Goal: Communication & Community: Ask a question

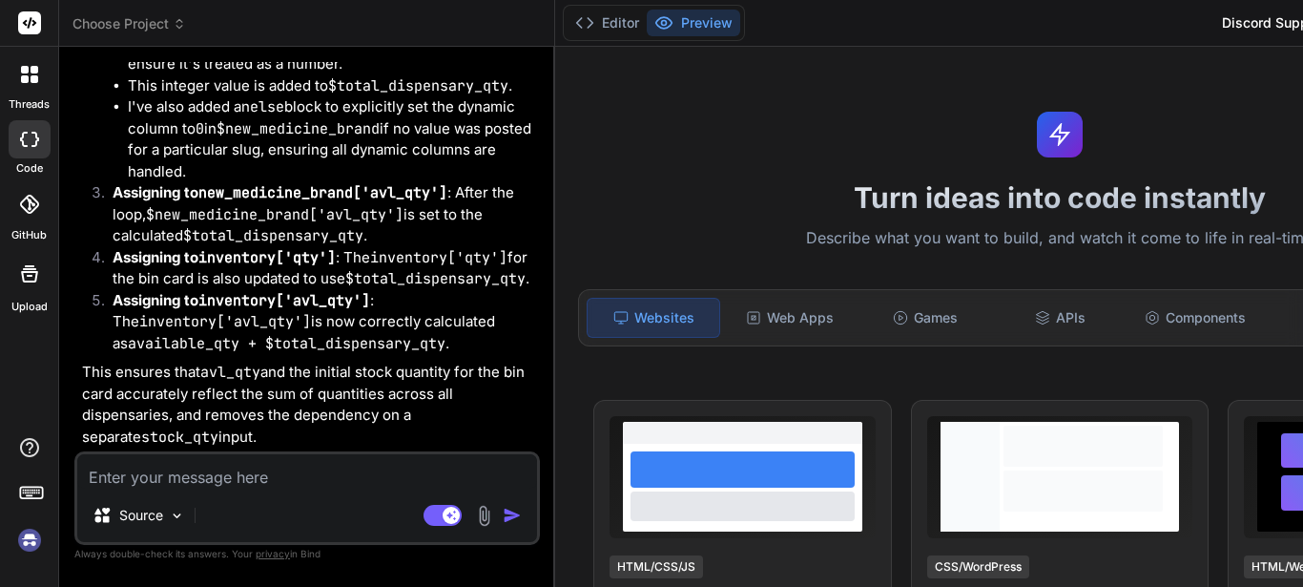
scroll to position [8142, 0]
click at [28, 542] on img at bounding box center [29, 540] width 32 height 32
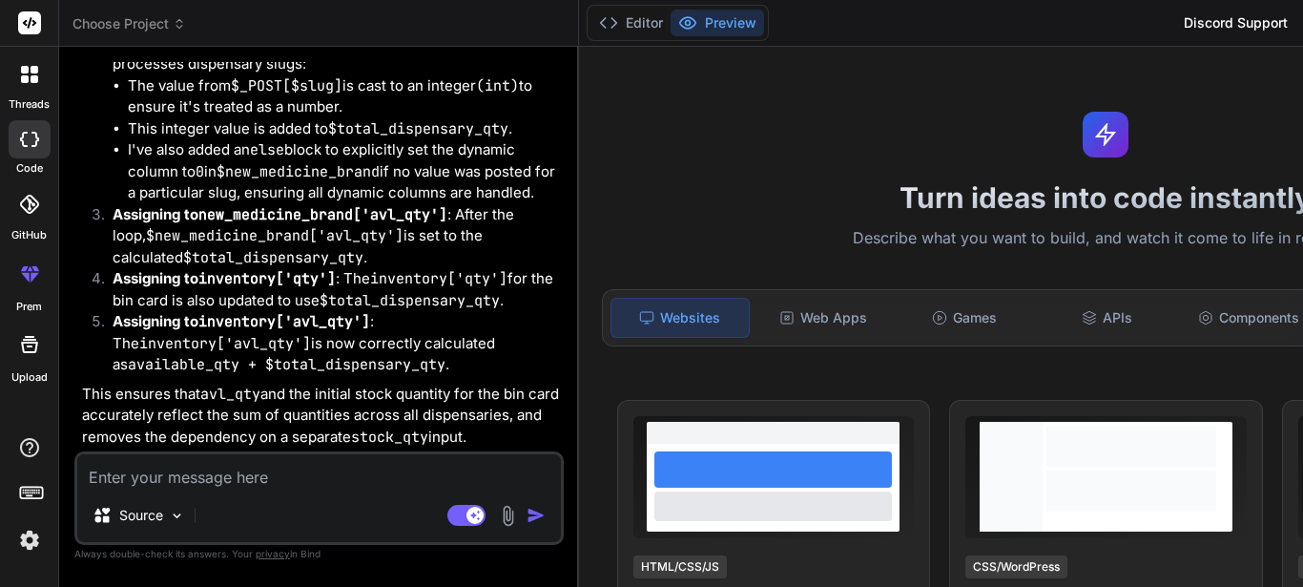
scroll to position [0, 0]
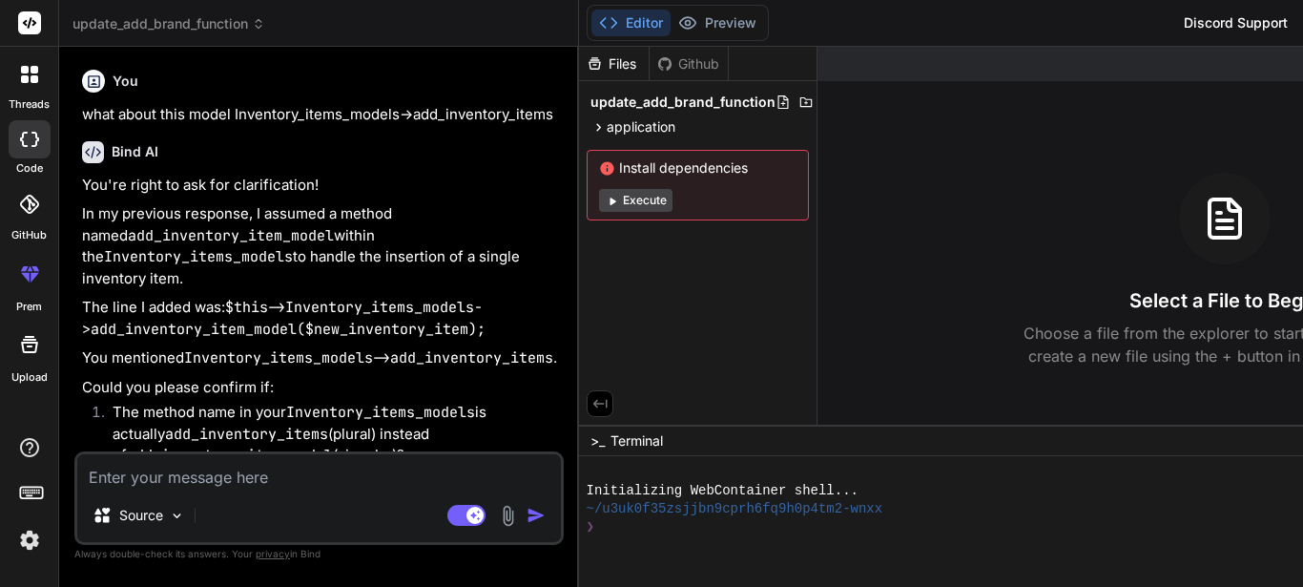
click at [307, 463] on textarea at bounding box center [319, 471] width 484 height 34
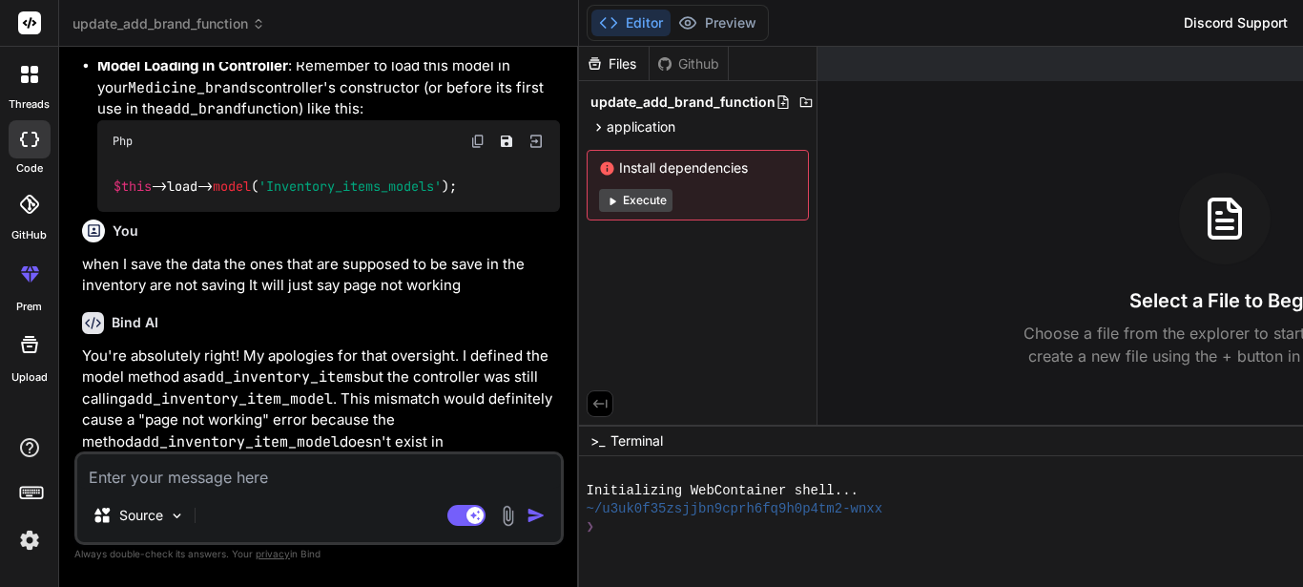
scroll to position [1335, 0]
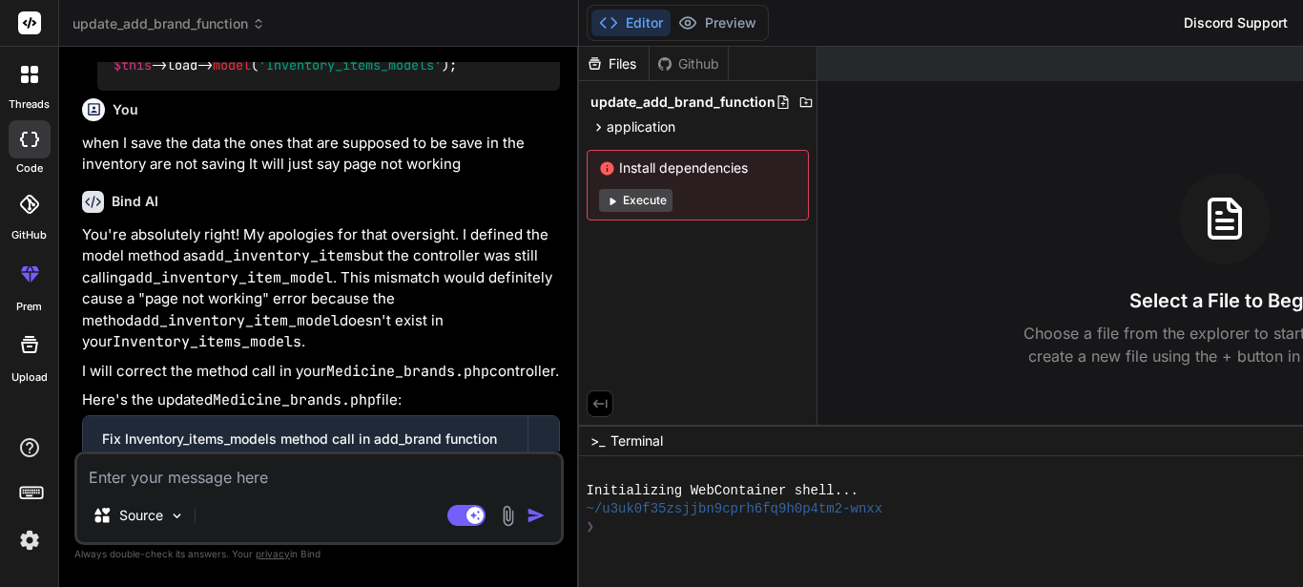
click at [35, 89] on div at bounding box center [30, 74] width 40 height 40
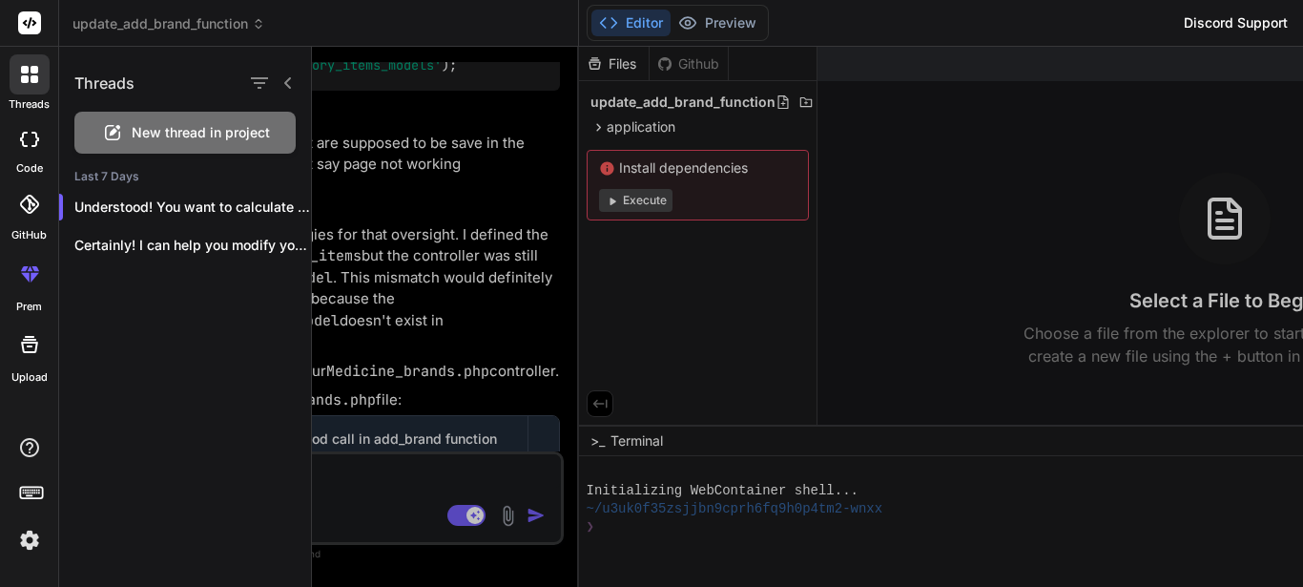
click at [145, 144] on div "New thread in project" at bounding box center [184, 133] width 221 height 42
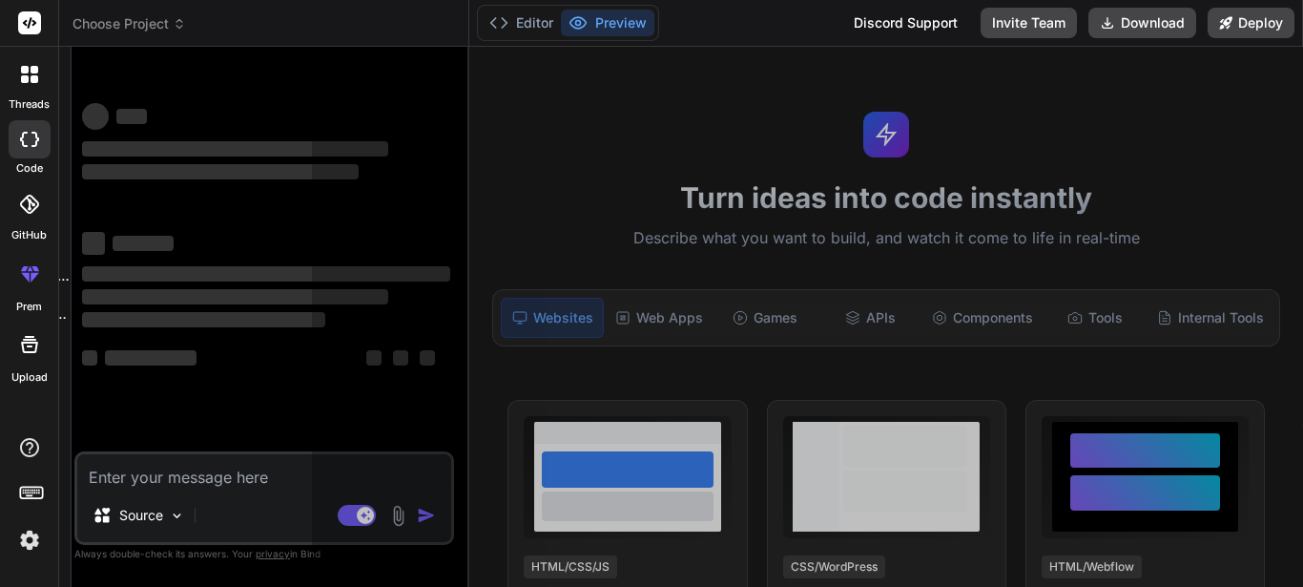
scroll to position [36, 0]
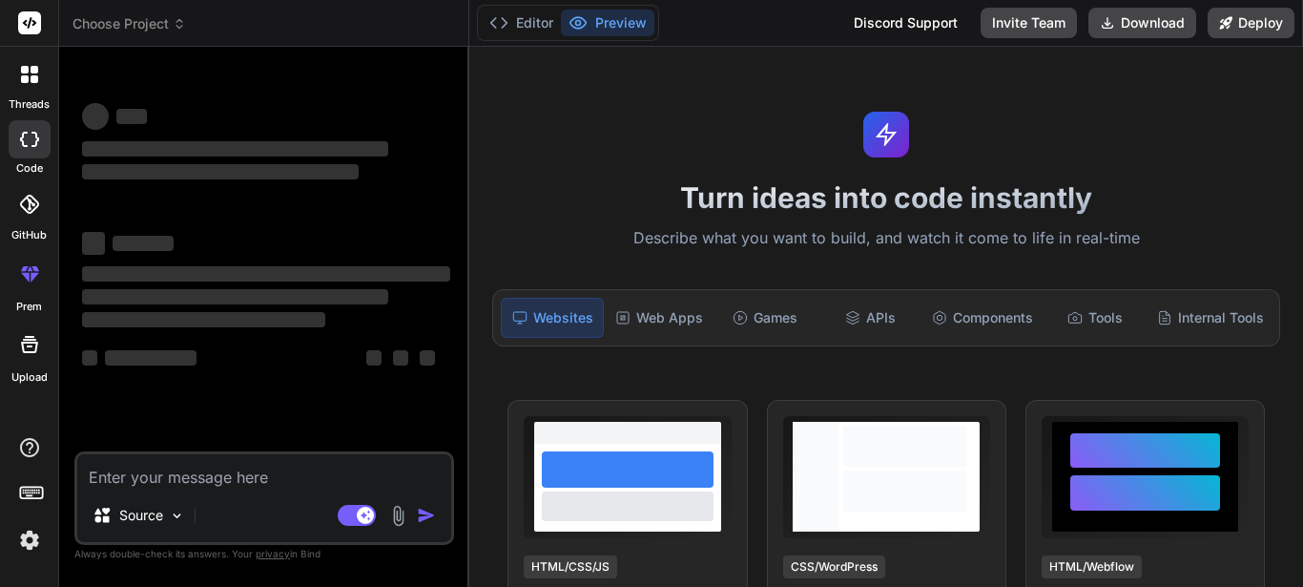
click at [201, 466] on textarea at bounding box center [264, 471] width 374 height 34
type textarea "x"
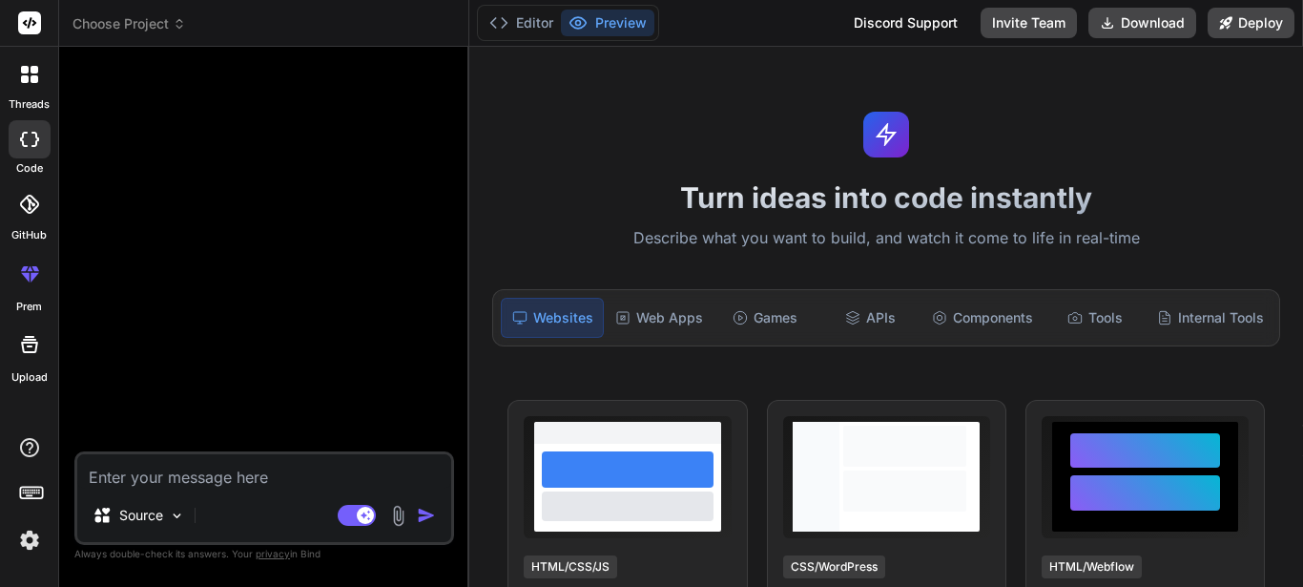
type textarea "I"
type textarea "x"
type textarea "In"
type textarea "x"
type textarea "In"
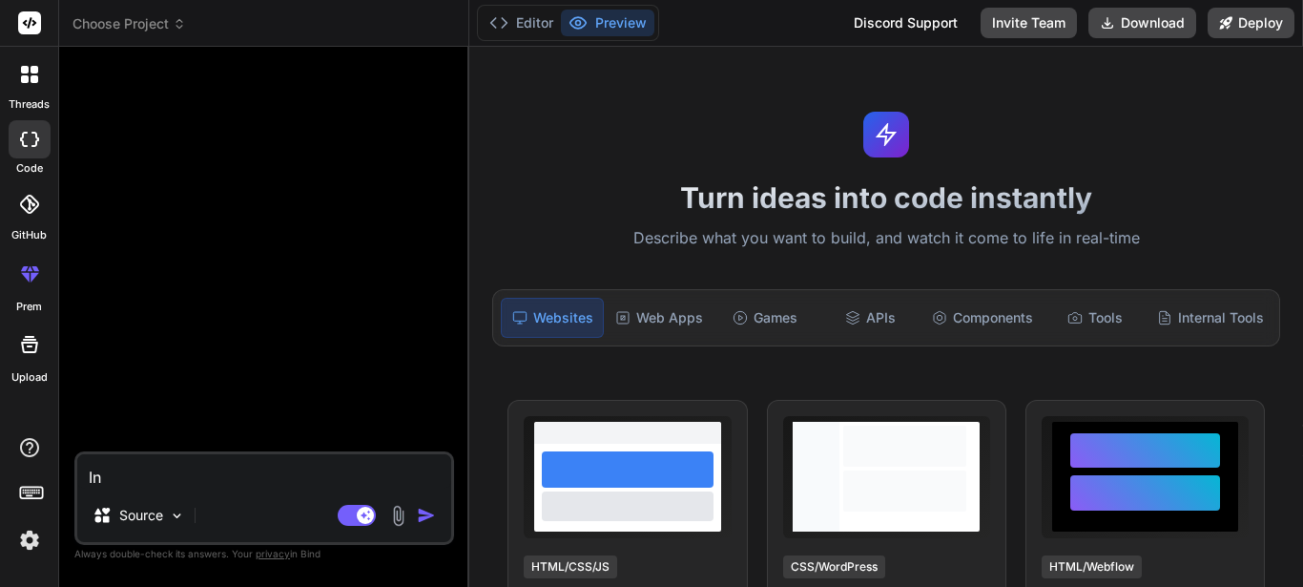
type textarea "x"
type textarea "In t"
type textarea "x"
type textarea "In th"
type textarea "x"
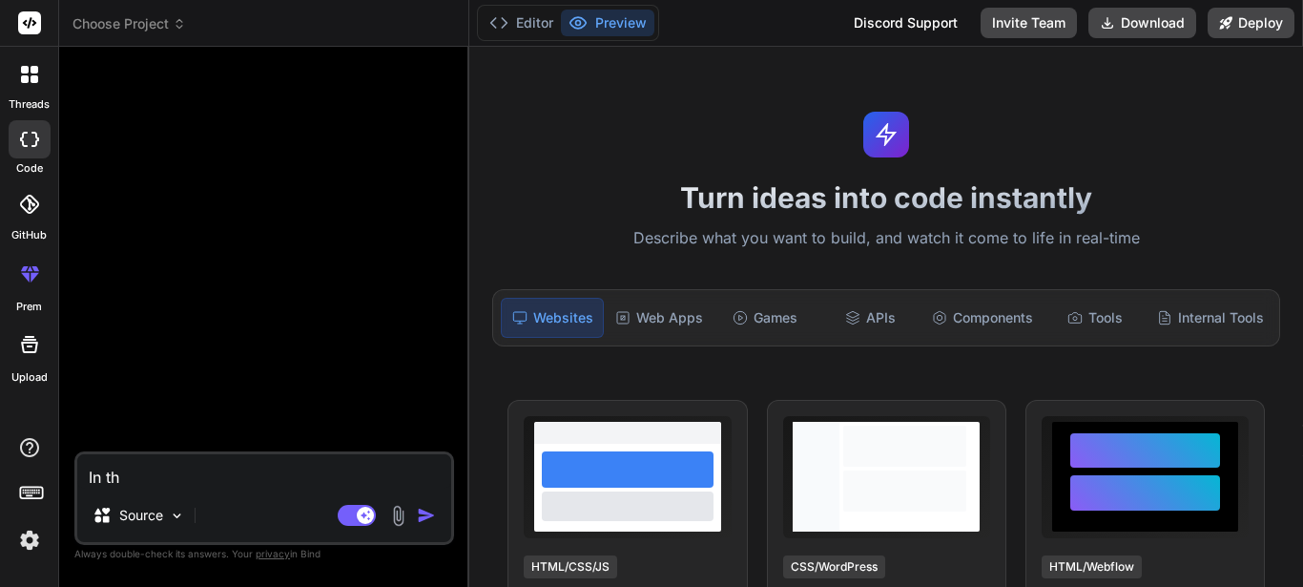
type textarea "In thi"
type textarea "x"
type textarea "In this"
type textarea "x"
type textarea "In this"
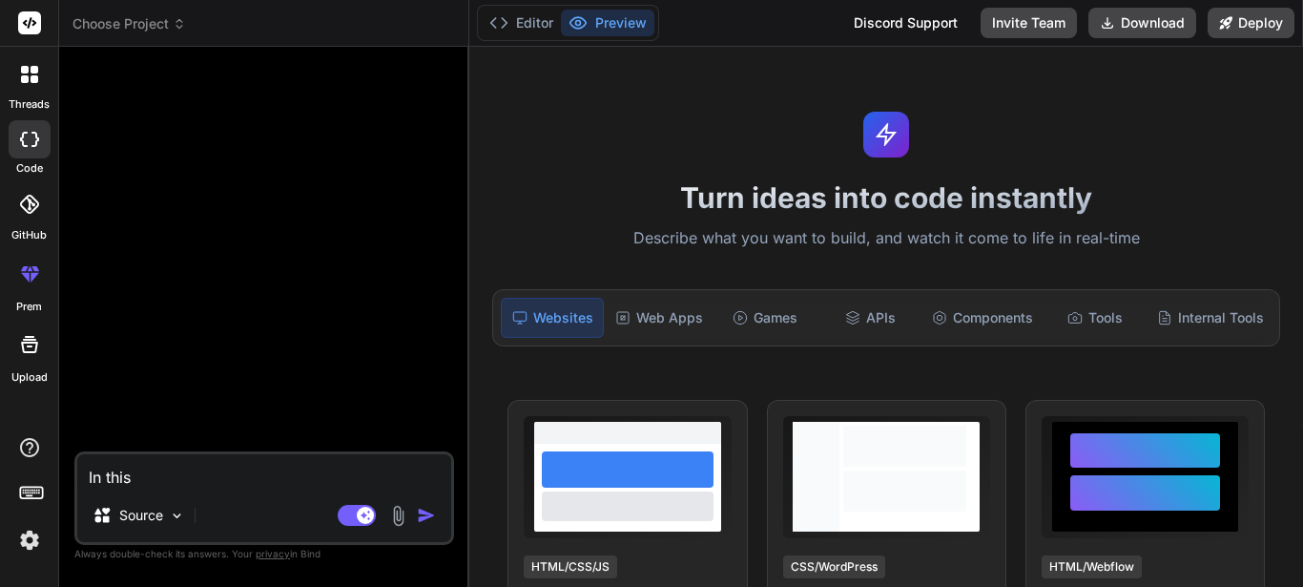
type textarea "x"
type textarea "In this a"
type textarea "x"
type textarea "In this"
type textarea "x"
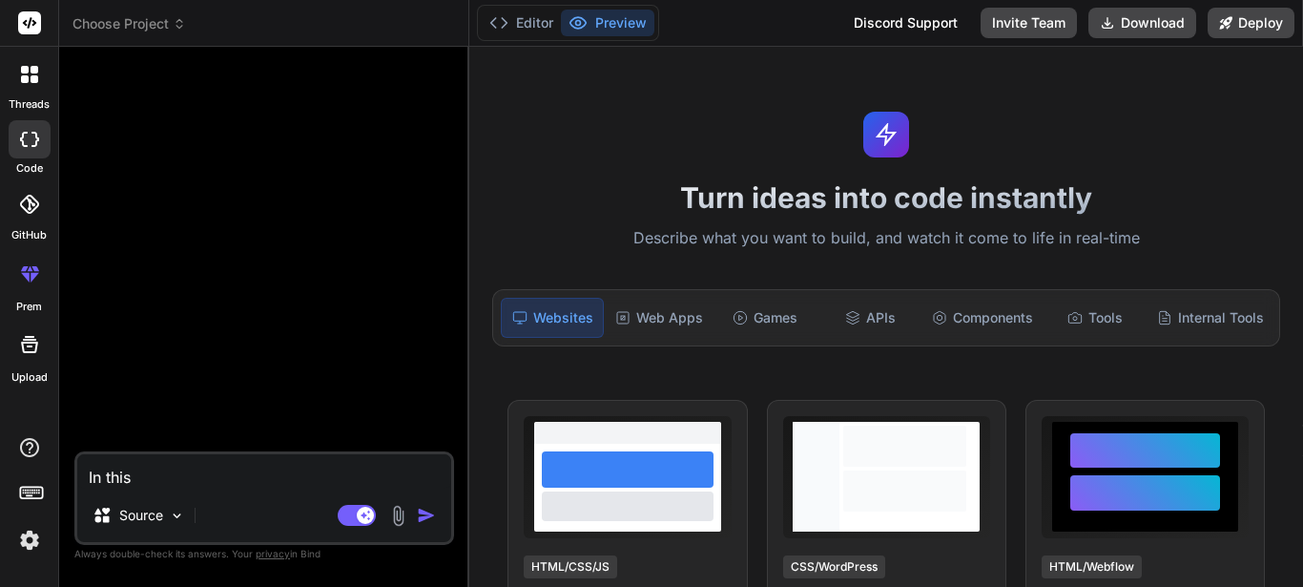
type textarea "In this f"
type textarea "x"
type textarea "In this fu"
type textarea "x"
type textarea "In this fun"
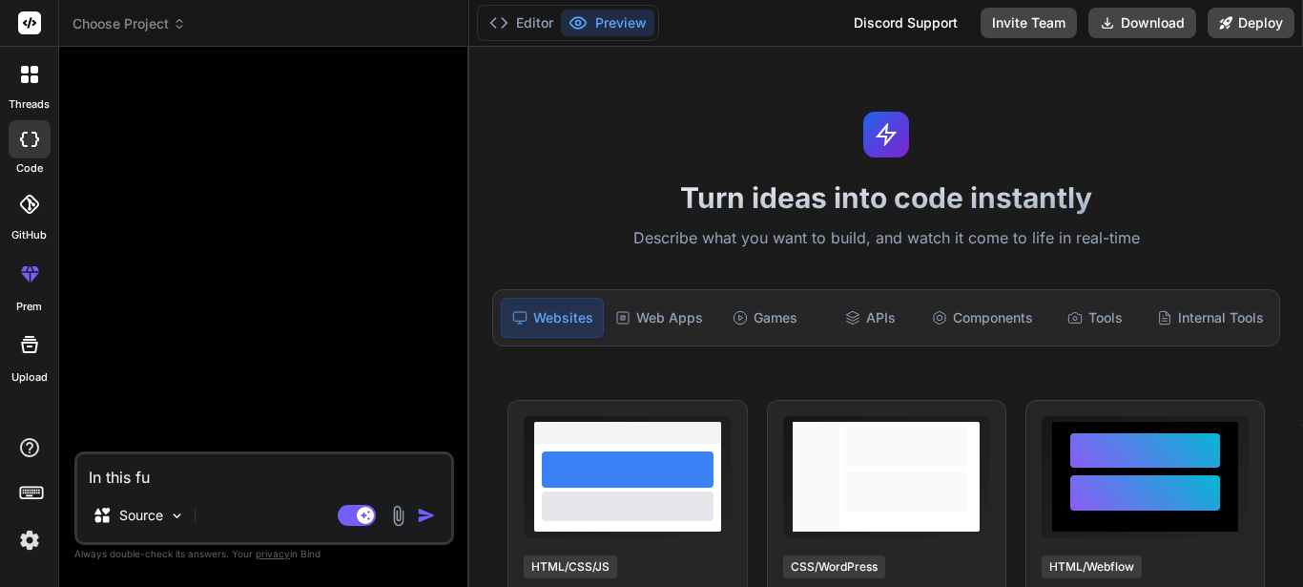
type textarea "x"
type textarea "In this func"
type textarea "x"
type textarea "In this funct"
type textarea "x"
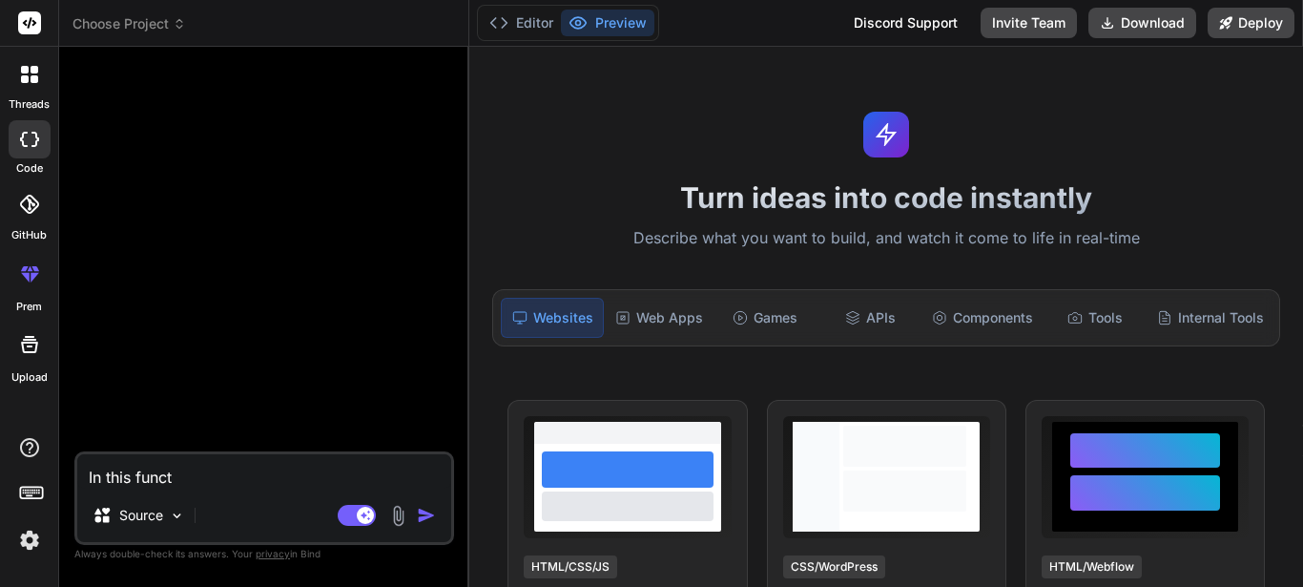
type textarea "In this functi"
type textarea "x"
type textarea "In this functio"
type textarea "x"
type textarea "In this function"
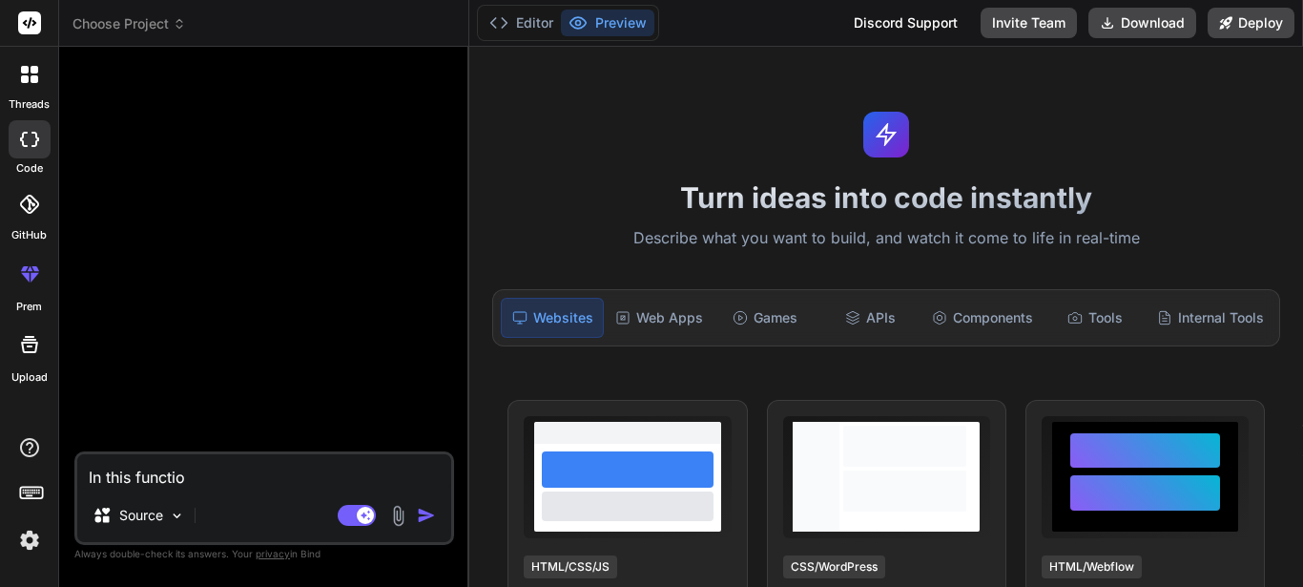
type textarea "x"
type textarea "In this functio"
type textarea "x"
type textarea "In this functi"
type textarea "x"
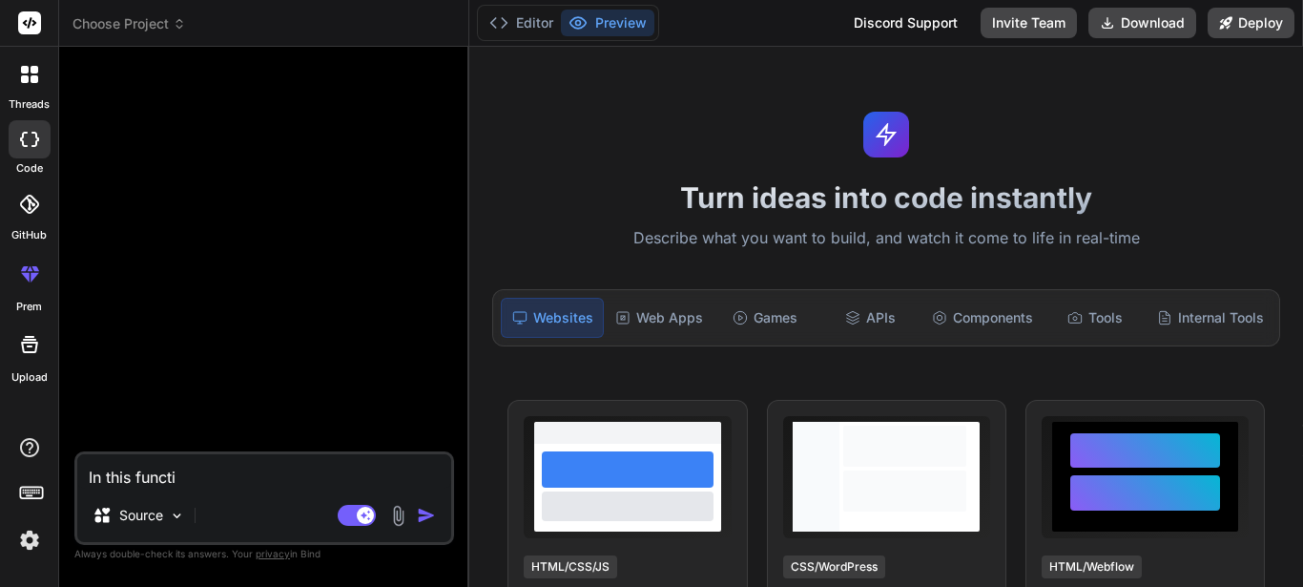
type textarea "In this funct"
type textarea "x"
type textarea "In this func"
type textarea "x"
type textarea "In this fun"
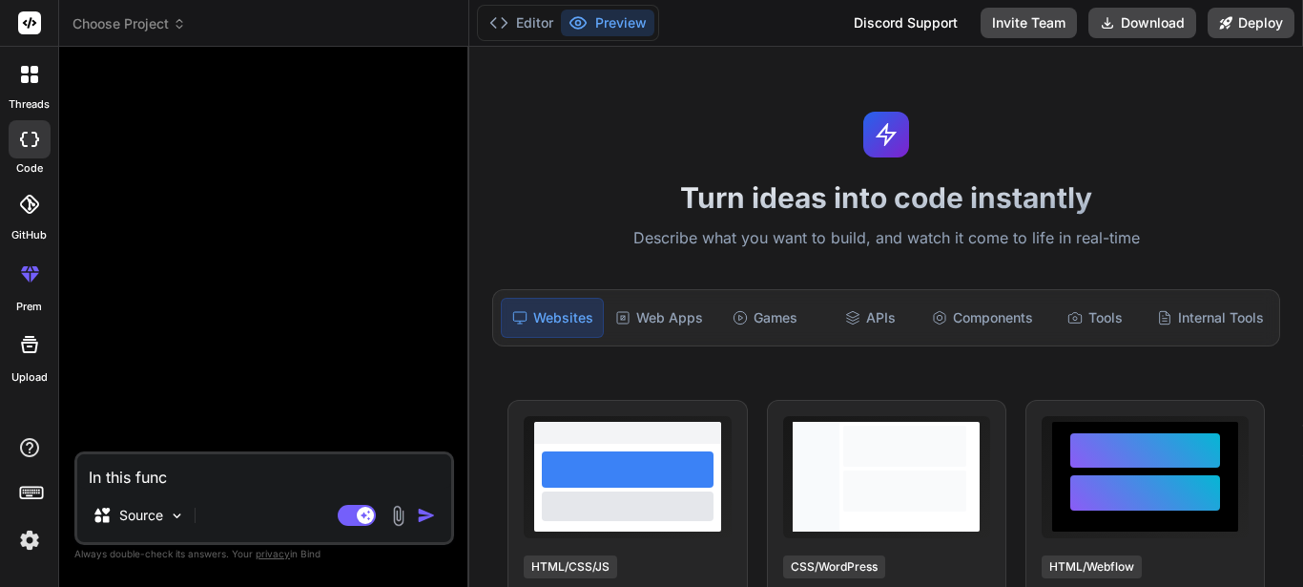
type textarea "x"
type textarea "In this fu"
type textarea "x"
type textarea "In this f"
type textarea "x"
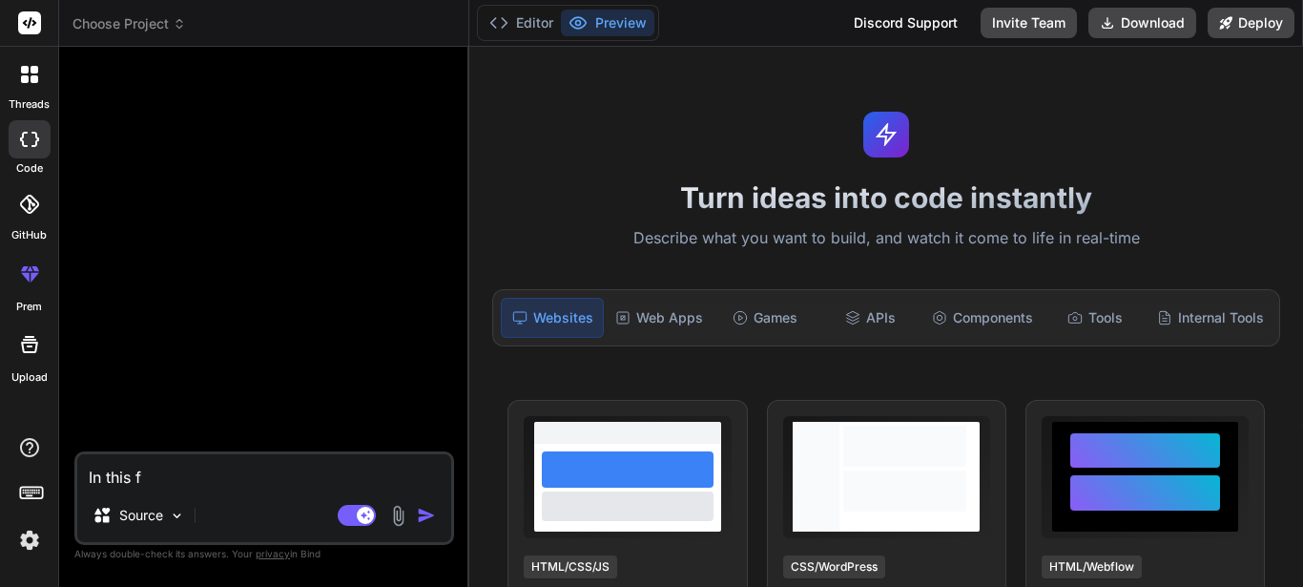
type textarea "In this"
type textarea "x"
type textarea "In this"
type textarea "x"
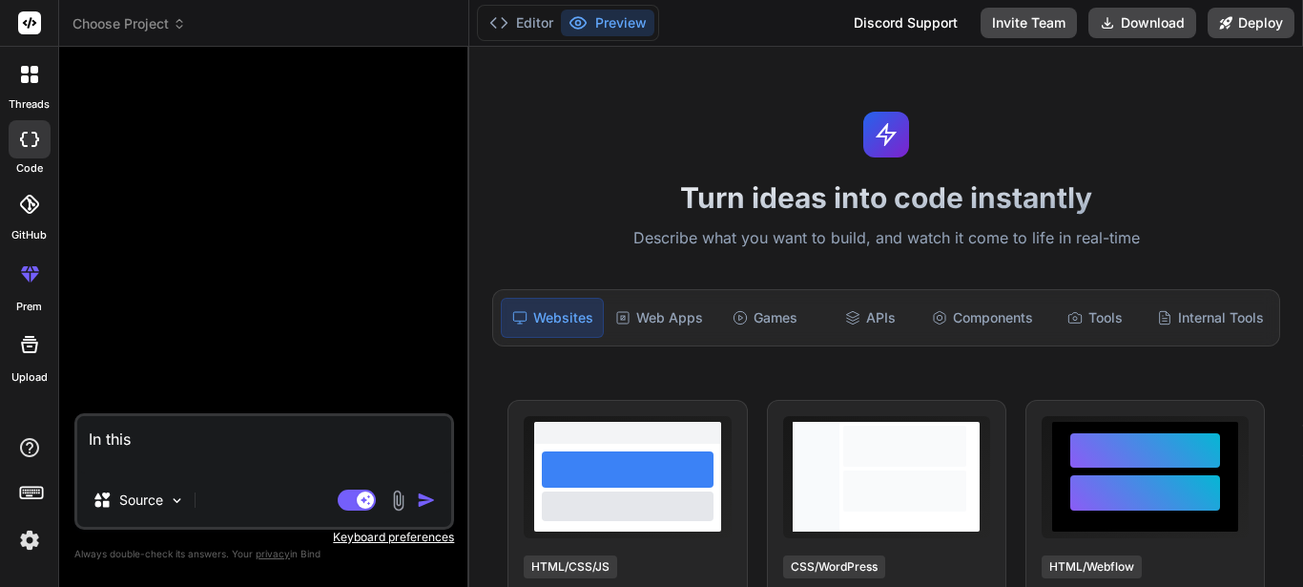
paste textarea "public function add_prospect() { $data['title'] = "Add Prospect"; $this->load->…"
type textarea "In this public function add_prospect() { $data['title'] = "Add Prospect"; $this…"
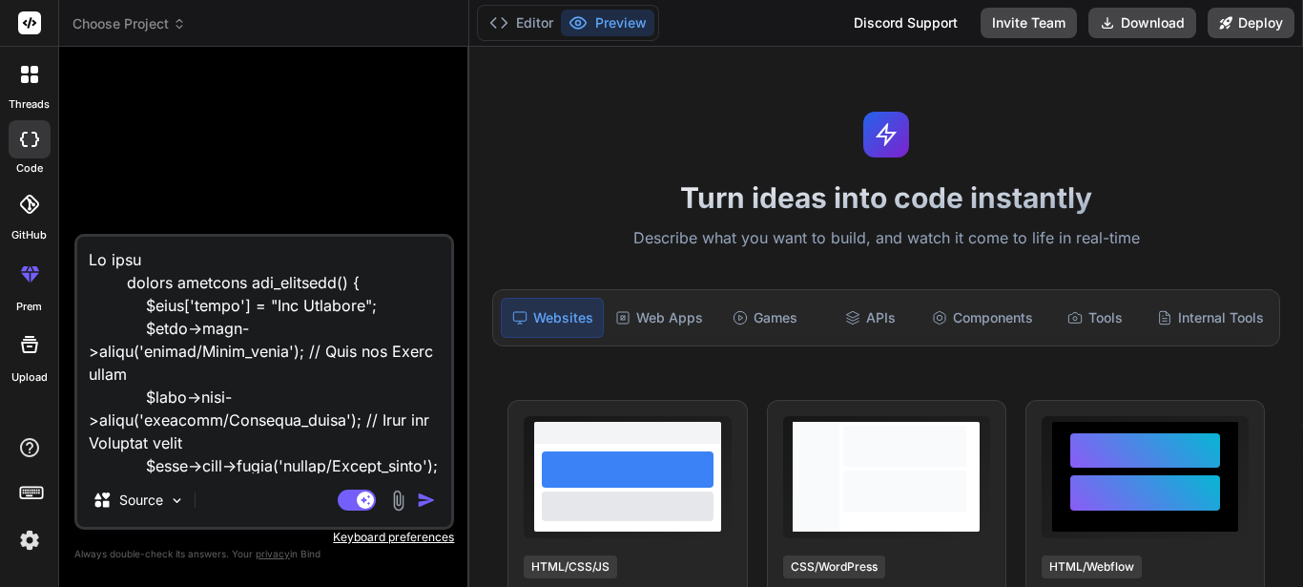
scroll to position [2932, 0]
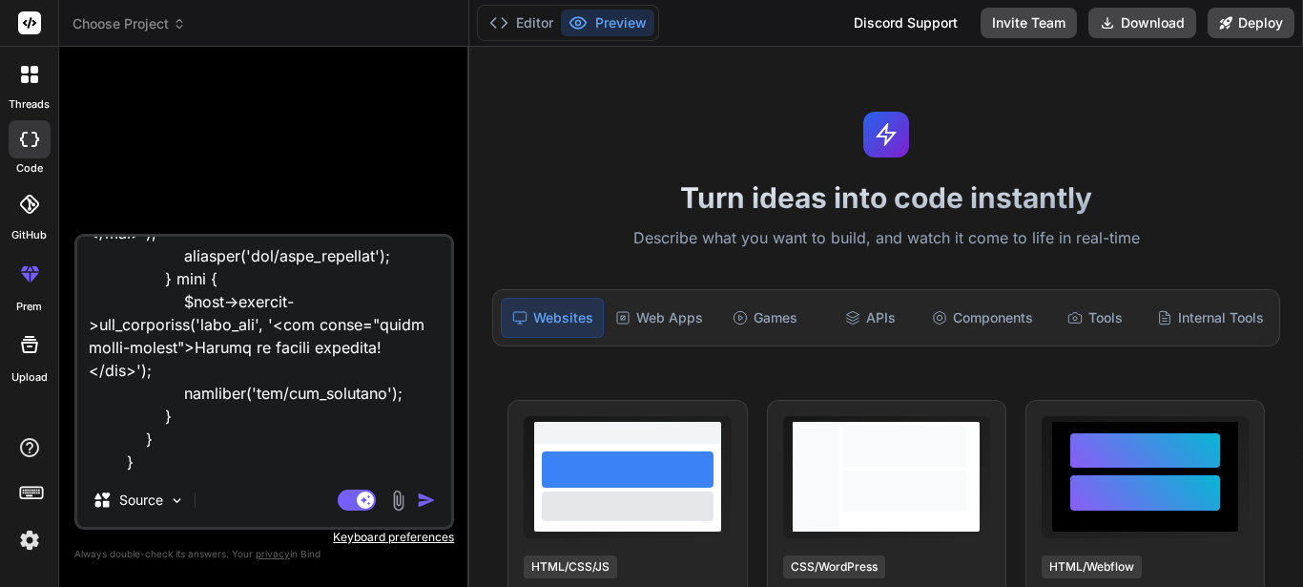
type textarea "x"
type textarea "In this public function add_prospect() { $data['title'] = "Add Prospect"; $this…"
type textarea "x"
type textarea "In this public function add_prospect() { $data['title'] = "Add Prospect"; $this…"
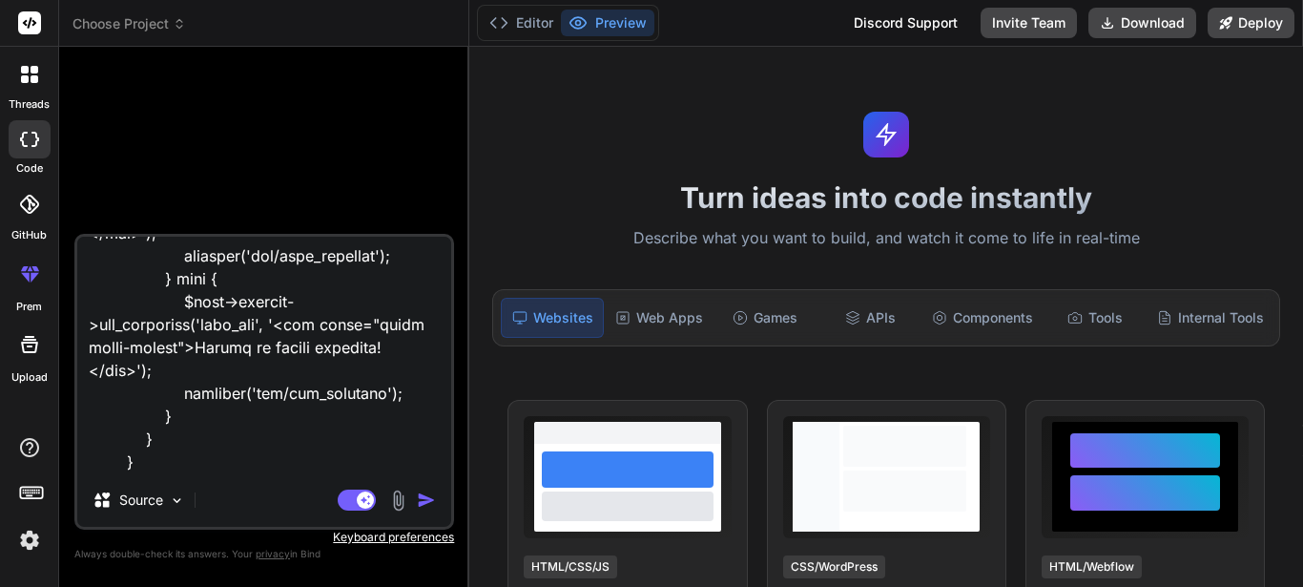
type textarea "x"
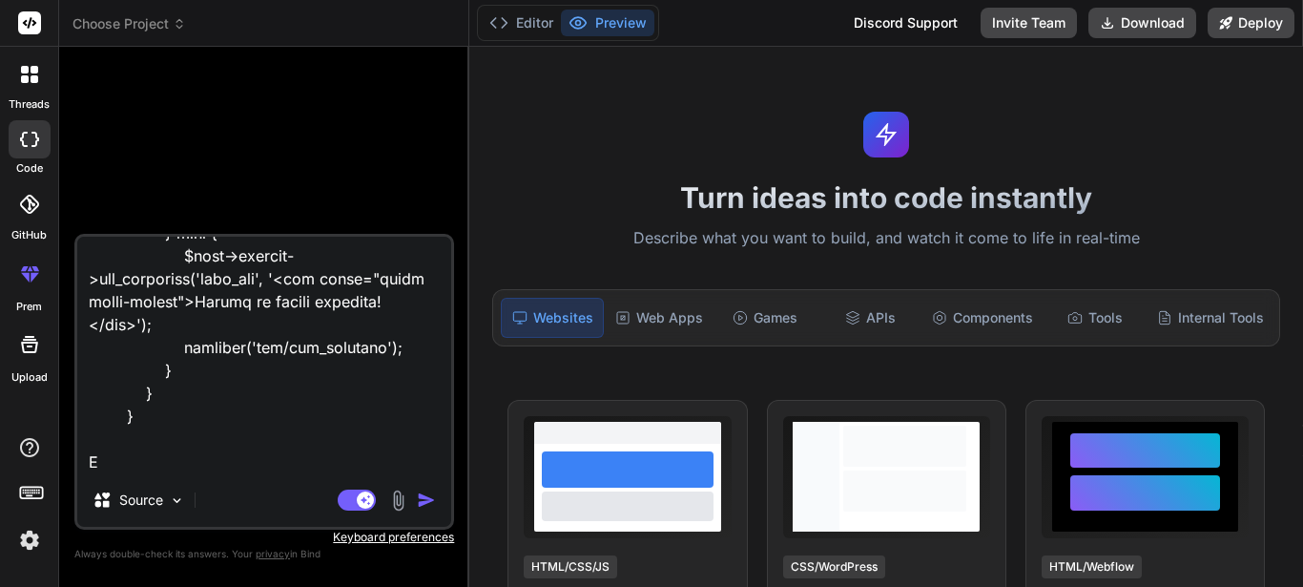
type textarea "In this public function add_prospect() { $data['title'] = "Add Prospect"; $this…"
type textarea "x"
type textarea "In this public function add_prospect() { $data['title'] = "Add Prospect"; $this…"
type textarea "x"
type textarea "In this public function add_prospect() { $data['title'] = "Add Prospect"; $this…"
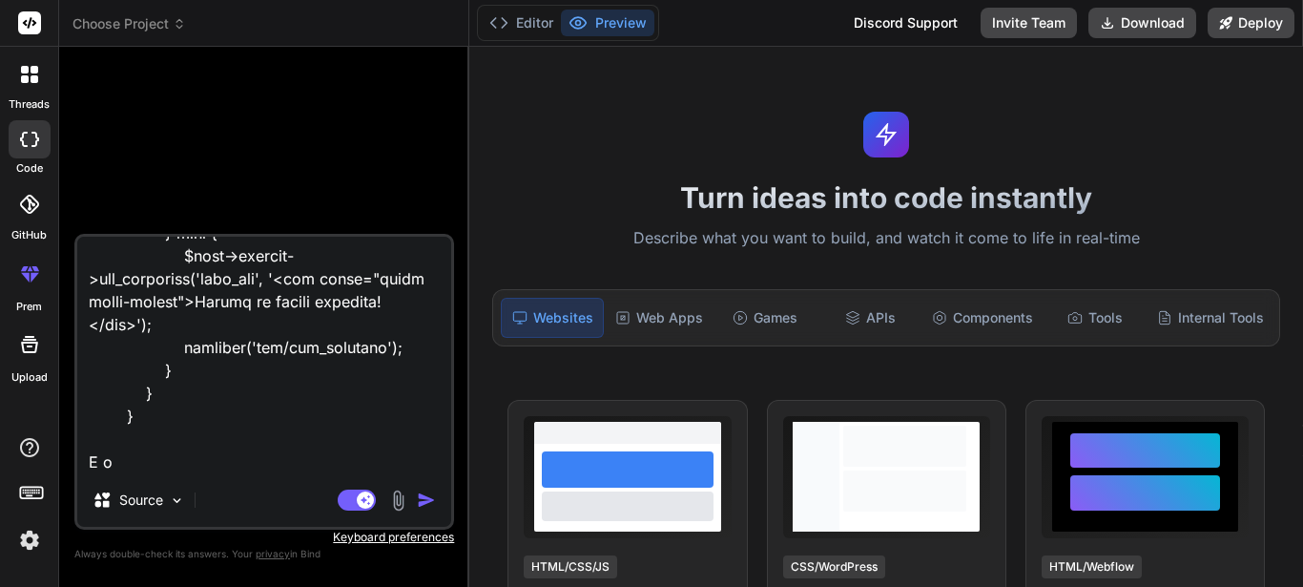
type textarea "x"
type textarea "In this public function add_prospect() { $data['title'] = "Add Prospect"; $this…"
type textarea "x"
type textarea "In this public function add_prospect() { $data['title'] = "Add Prospect"; $this…"
type textarea "x"
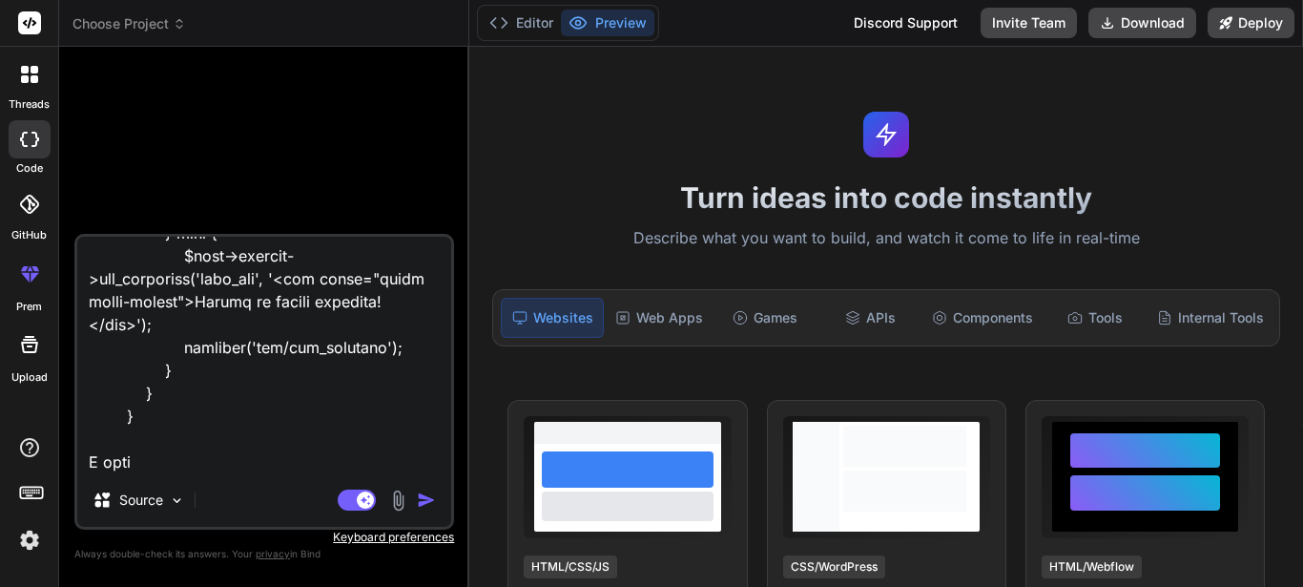
type textarea "In this public function add_prospect() { $data['title'] = "Add Prospect"; $this…"
type textarea "x"
type textarea "In this public function add_prospect() { $data['title'] = "Add Prospect"; $this…"
type textarea "x"
type textarea "In this public function add_prospect() { $data['title'] = "Add Prospect"; $this…"
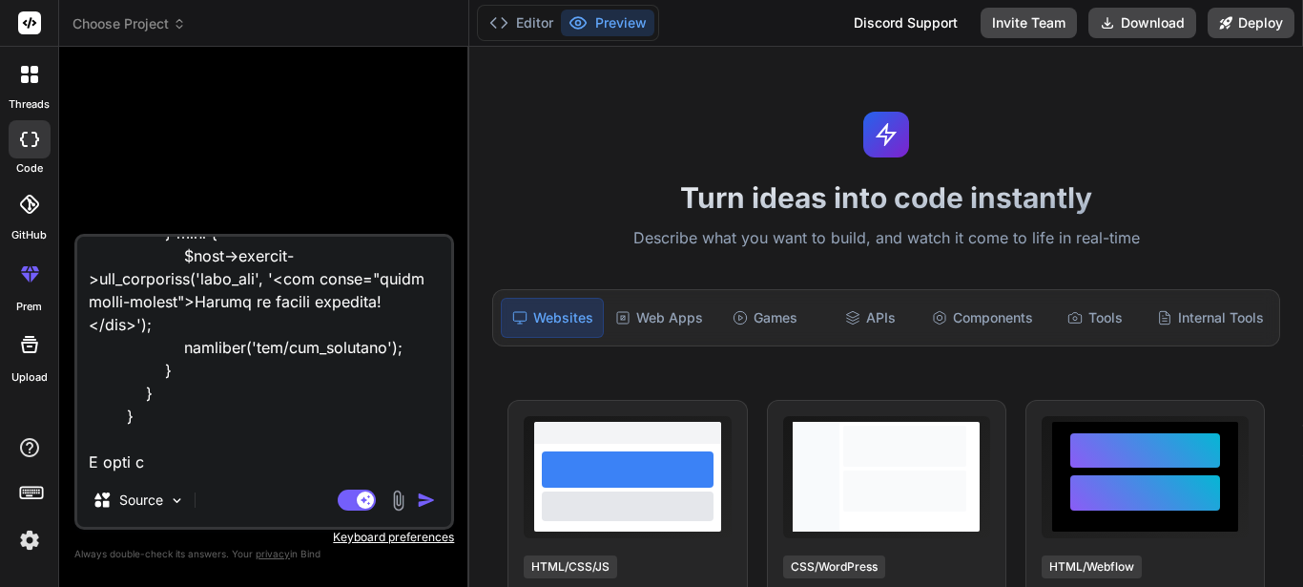
type textarea "x"
type textarea "In this public function add_prospect() { $data['title'] = "Add Prospect"; $this…"
type textarea "x"
type textarea "In this public function add_prospect() { $data['title'] = "Add Prospect"; $this…"
type textarea "x"
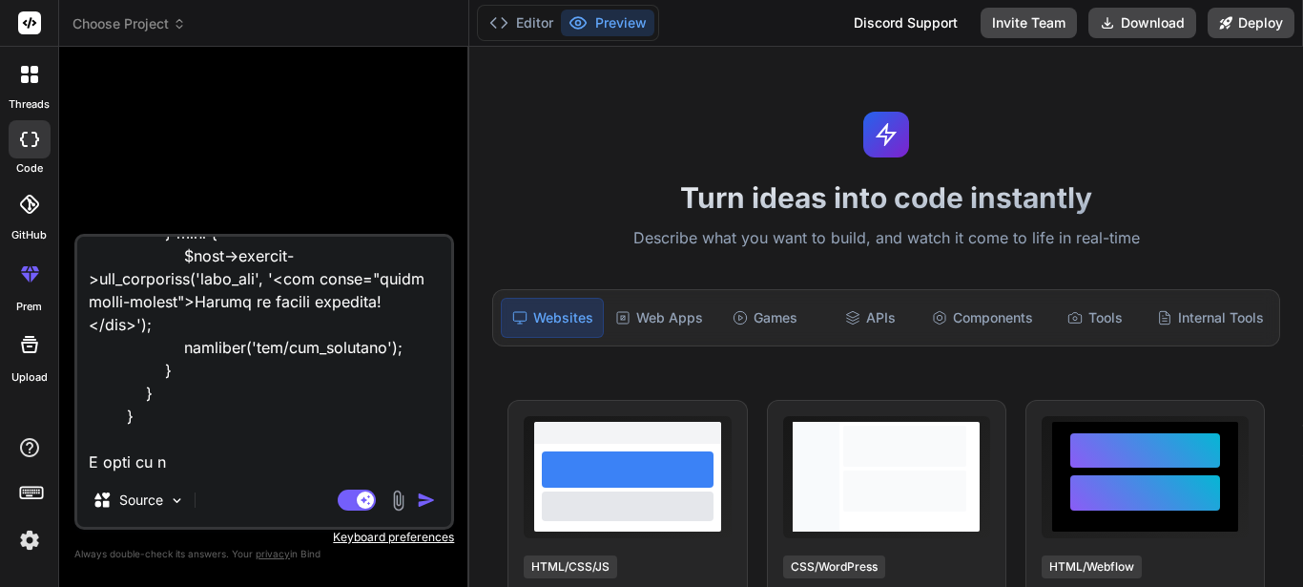
type textarea "In this public function add_prospect() { $data['title'] = "Add Prospect"; $this…"
type textarea "x"
type textarea "In this public function add_prospect() { $data['title'] = "Add Prospect"; $this…"
type textarea "x"
type textarea "In this public function add_prospect() { $data['title'] = "Add Prospect"; $this…"
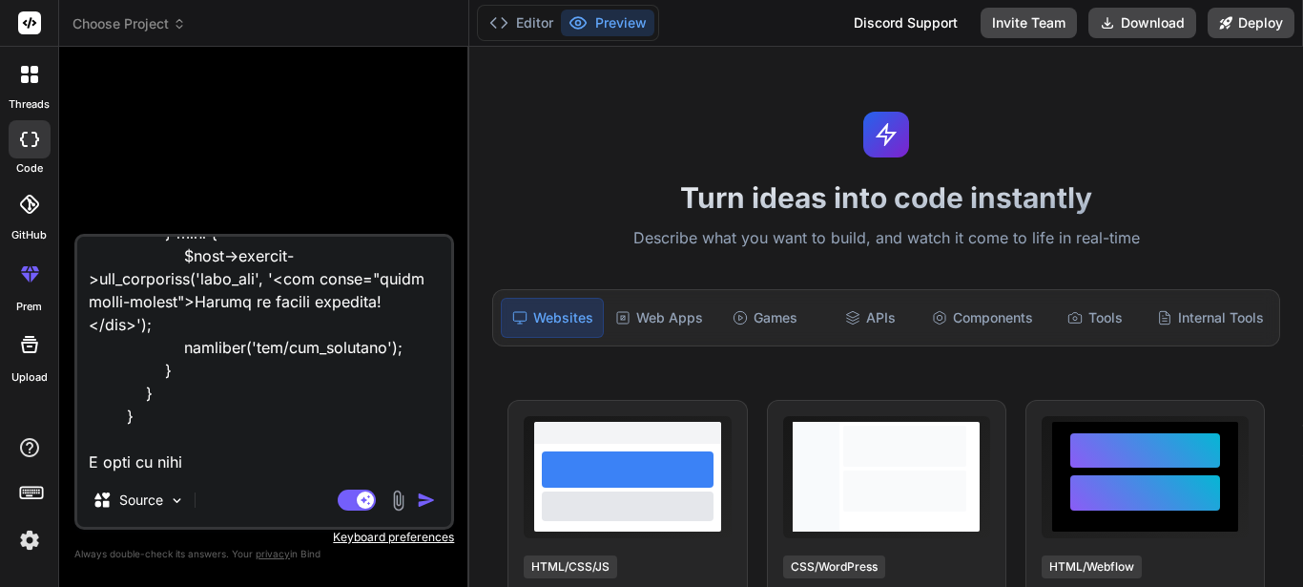
type textarea "x"
type textarea "In this public function add_prospect() { $data['title'] = "Add Prospect"; $this…"
type textarea "x"
type textarea "In this public function add_prospect() { $data['title'] = "Add Prospect"; $this…"
type textarea "x"
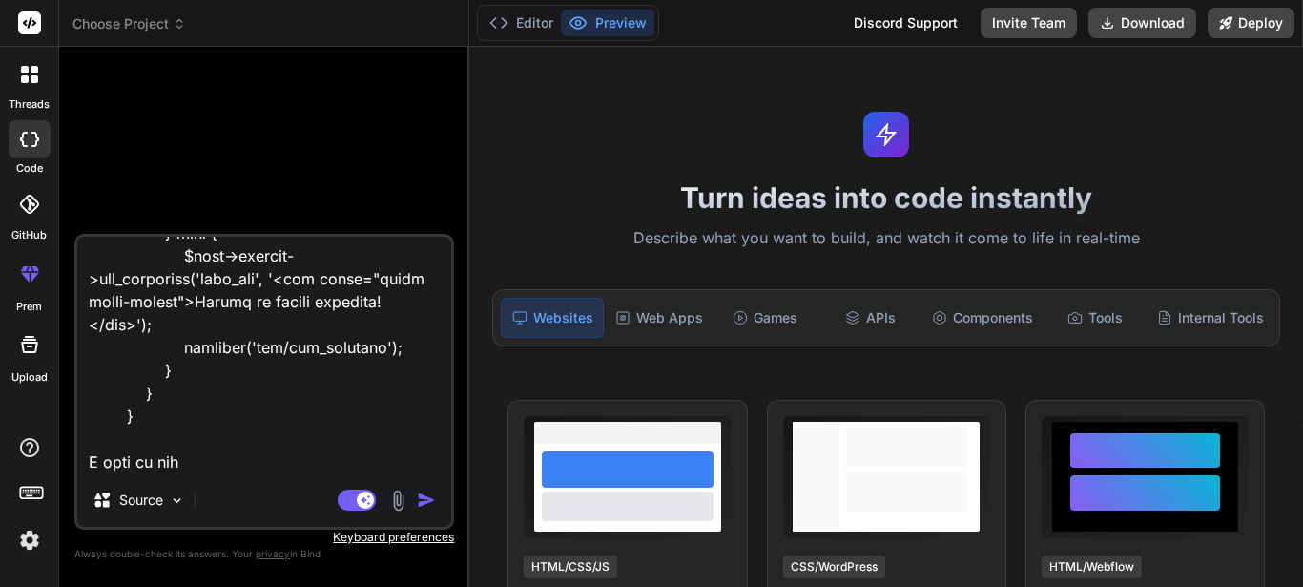
type textarea "In this public function add_prospect() { $data['title'] = "Add Prospect"; $this…"
type textarea "x"
type textarea "In this public function add_prospect() { $data['title'] = "Add Prospect"; $this…"
type textarea "x"
type textarea "In this public function add_prospect() { $data['title'] = "Add Prospect"; $this…"
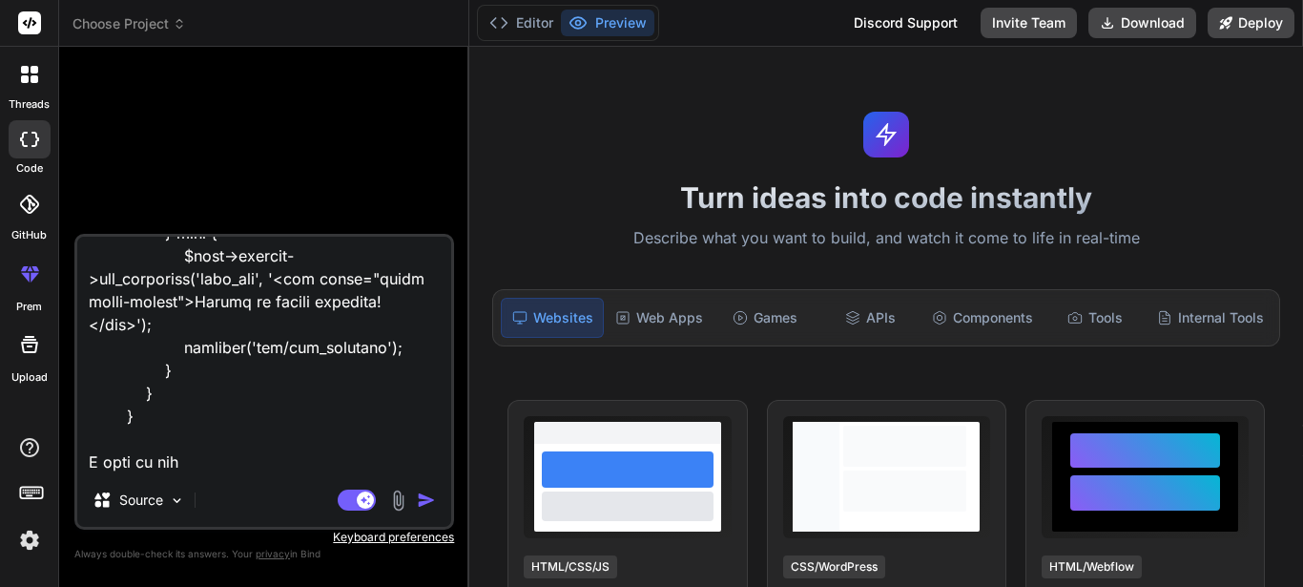
type textarea "x"
type textarea "In this public function add_prospect() { $data['title'] = "Add Prospect"; $this…"
type textarea "x"
type textarea "In this public function add_prospect() { $data['title'] = "Add Prospect"; $this…"
type textarea "x"
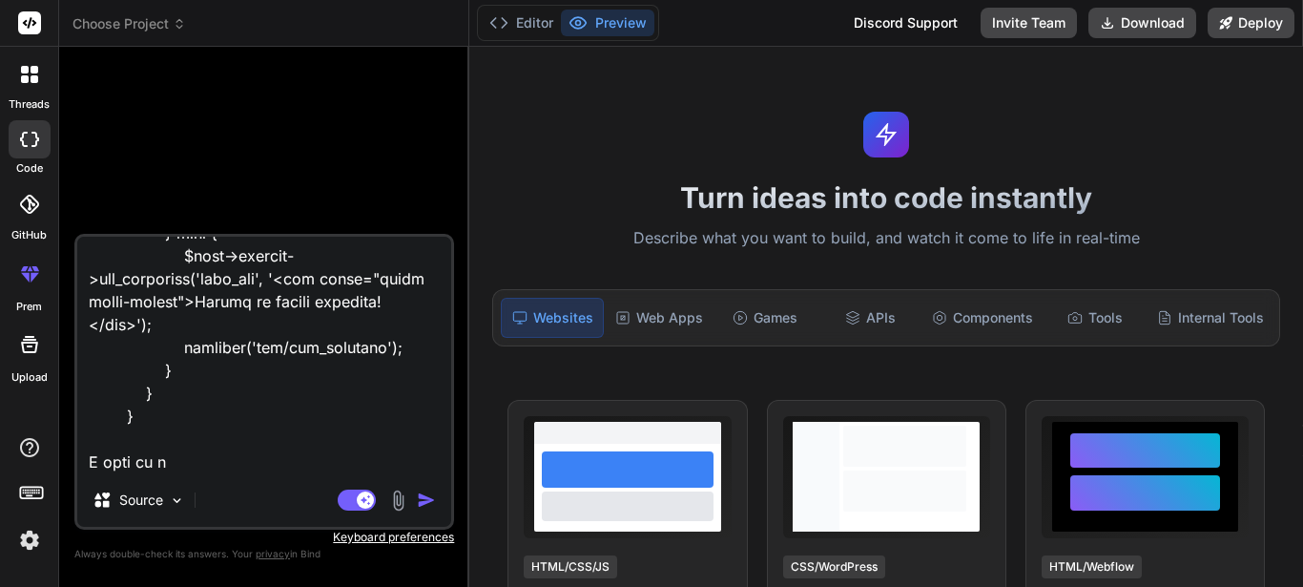
type textarea "In this public function add_prospect() { $data['title'] = "Add Prospect"; $this…"
type textarea "x"
type textarea "In this public function add_prospect() { $data['title'] = "Add Prospect"; $this…"
type textarea "x"
type textarea "In this public function add_prospect() { $data['title'] = "Add Prospect"; $this…"
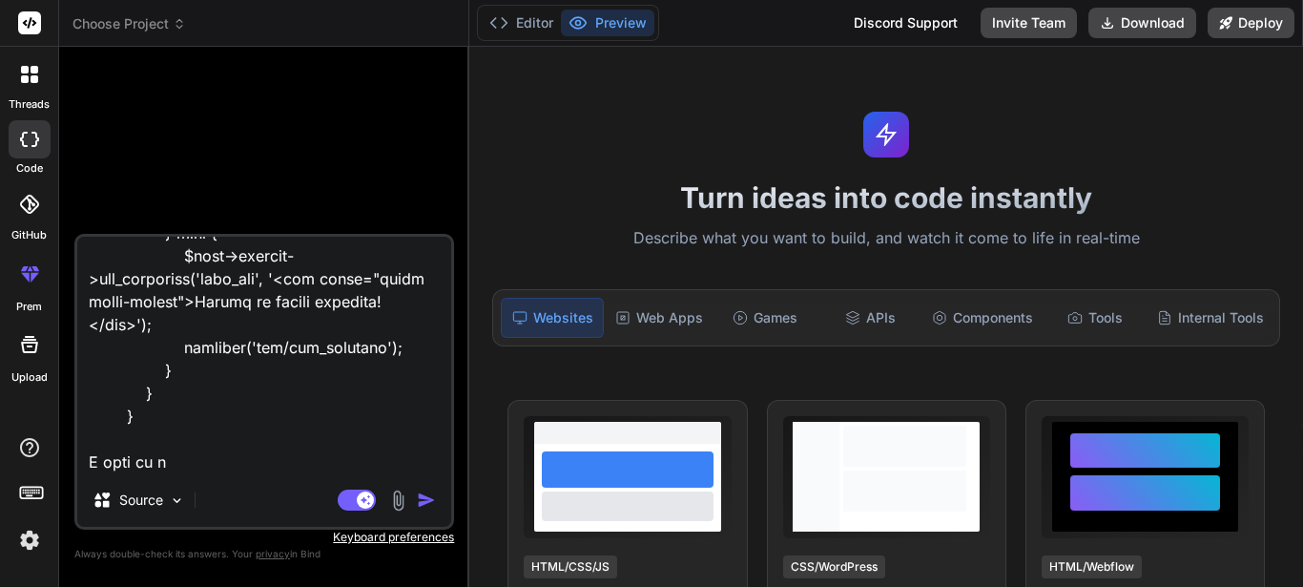
type textarea "x"
type textarea "In this public function add_prospect() { $data['title'] = "Add Prospect"; $this…"
type textarea "x"
type textarea "In this public function add_prospect() { $data['title'] = "Add Prospect"; $this…"
type textarea "x"
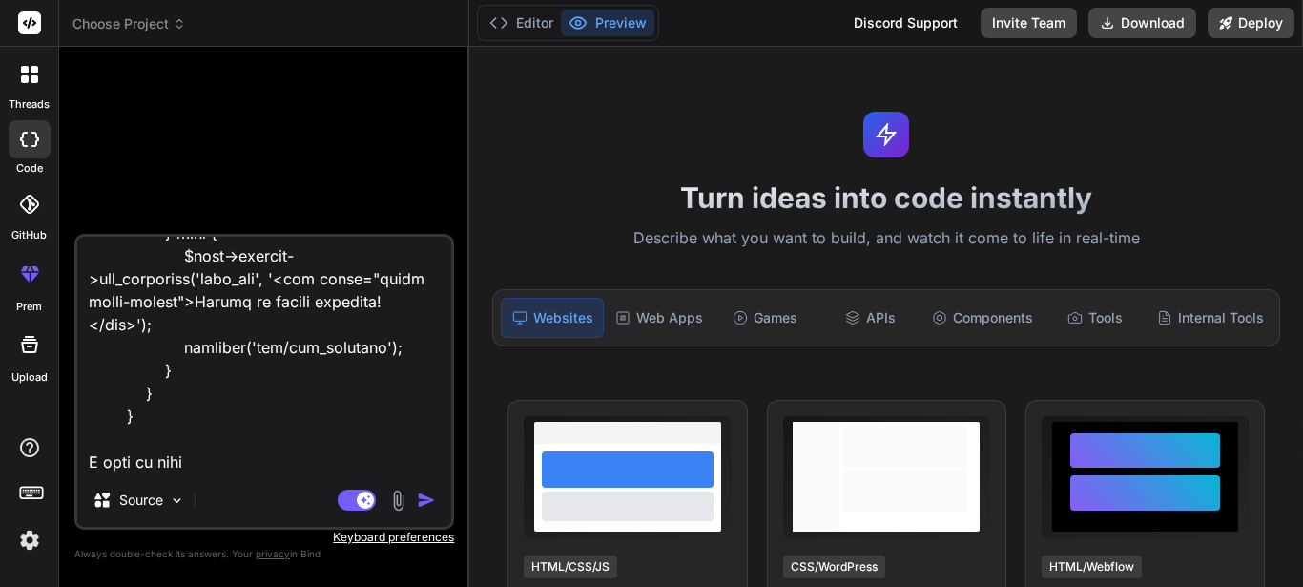
type textarea "In this public function add_prospect() { $data['title'] = "Add Prospect"; $this…"
type textarea "x"
type textarea "In this public function add_prospect() { $data['title'] = "Add Prospect"; $this…"
type textarea "x"
type textarea "In this public function add_prospect() { $data['title'] = "Add Prospect"; $this…"
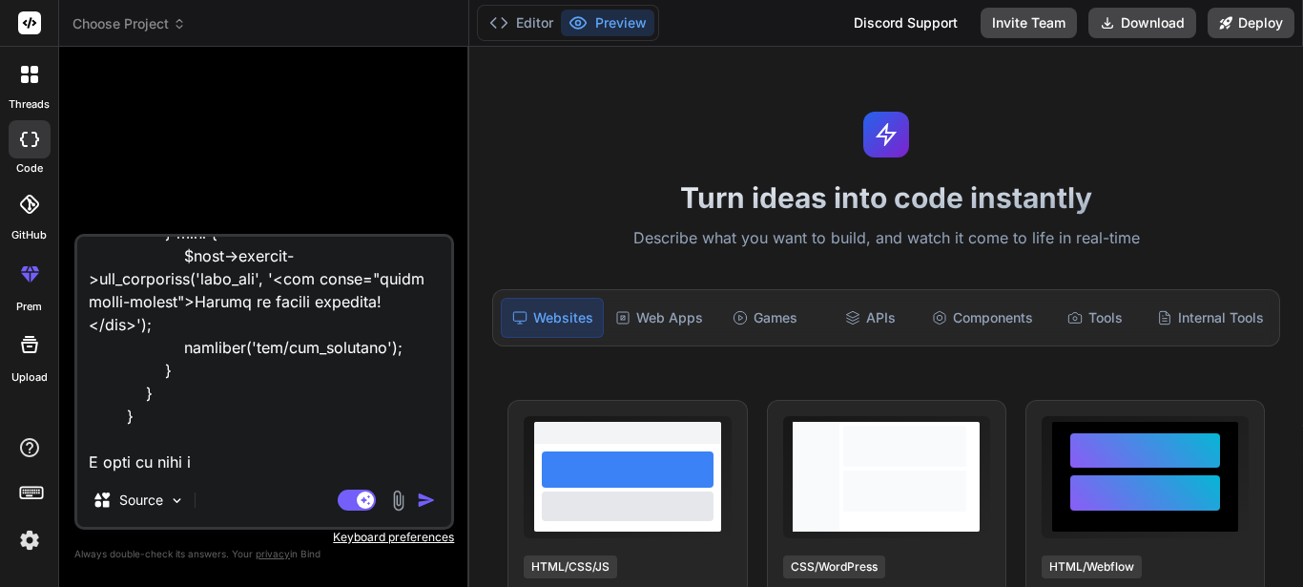
type textarea "x"
type textarea "In this public function add_prospect() { $data['title'] = "Add Prospect"; $this…"
type textarea "x"
type textarea "In this public function add_prospect() { $data['title'] = "Add Prospect"; $this…"
type textarea "x"
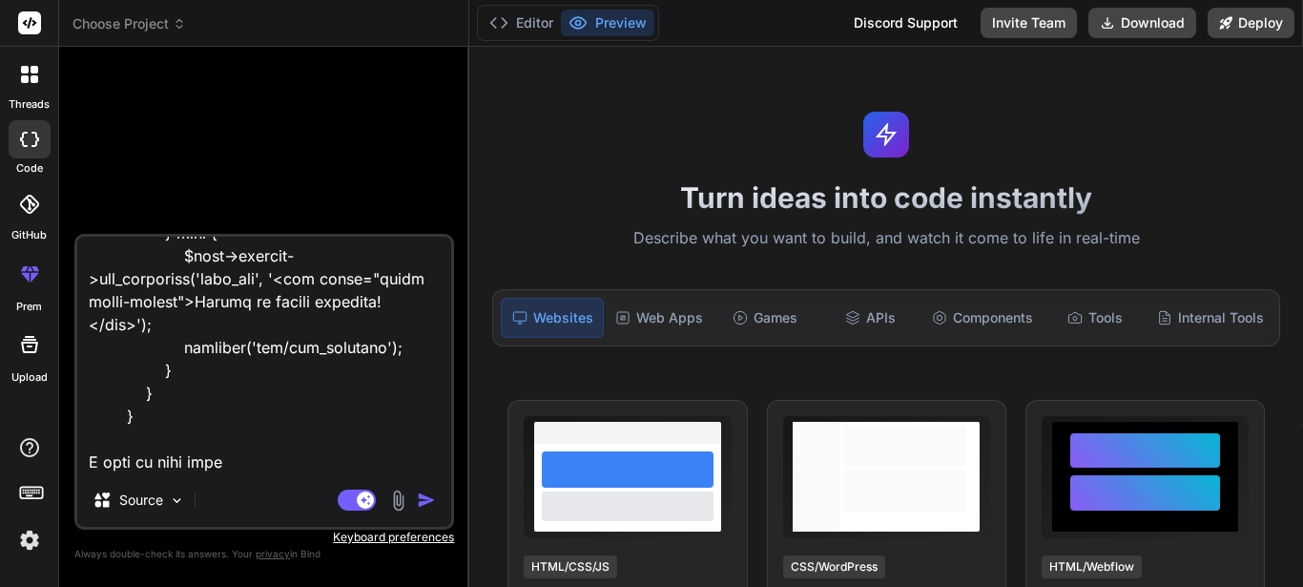
type textarea "In this public function add_prospect() { $data['title'] = "Add Prospect"; $this…"
type textarea "x"
type textarea "In this public function add_prospect() { $data['title'] = "Add Prospect"; $this…"
type textarea "x"
type textarea "In this public function add_prospect() { $data['title'] = "Add Prospect"; $this…"
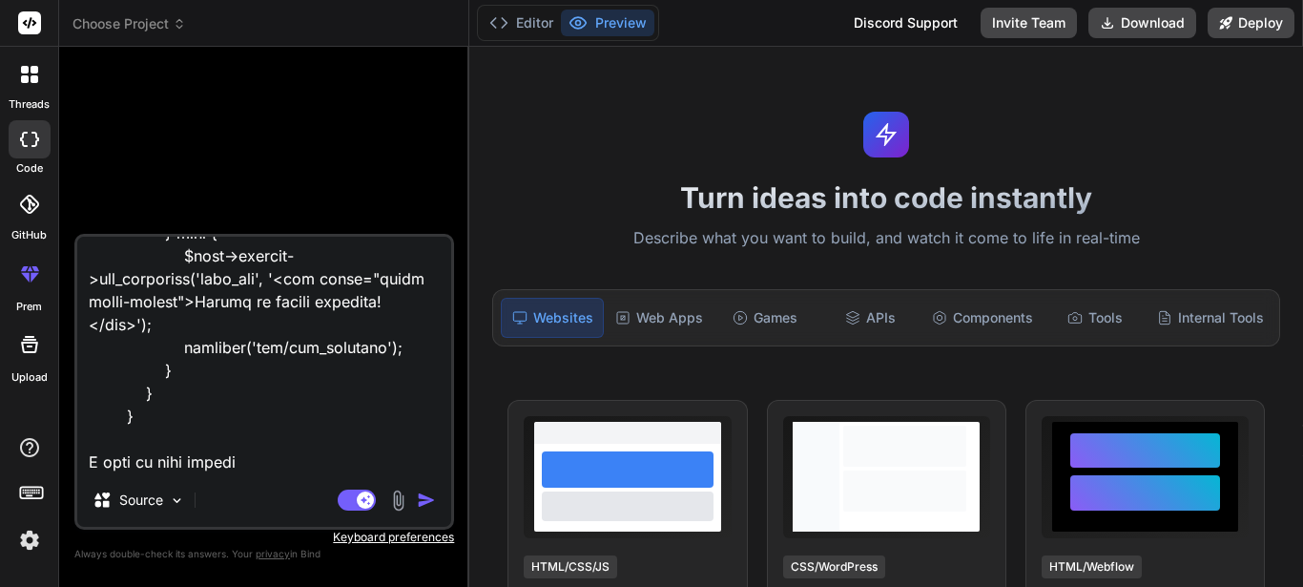
type textarea "x"
type textarea "In this public function add_prospect() { $data['title'] = "Add Prospect"; $this…"
type textarea "x"
type textarea "In this public function add_prospect() { $data['title'] = "Add Prospect"; $this…"
type textarea "x"
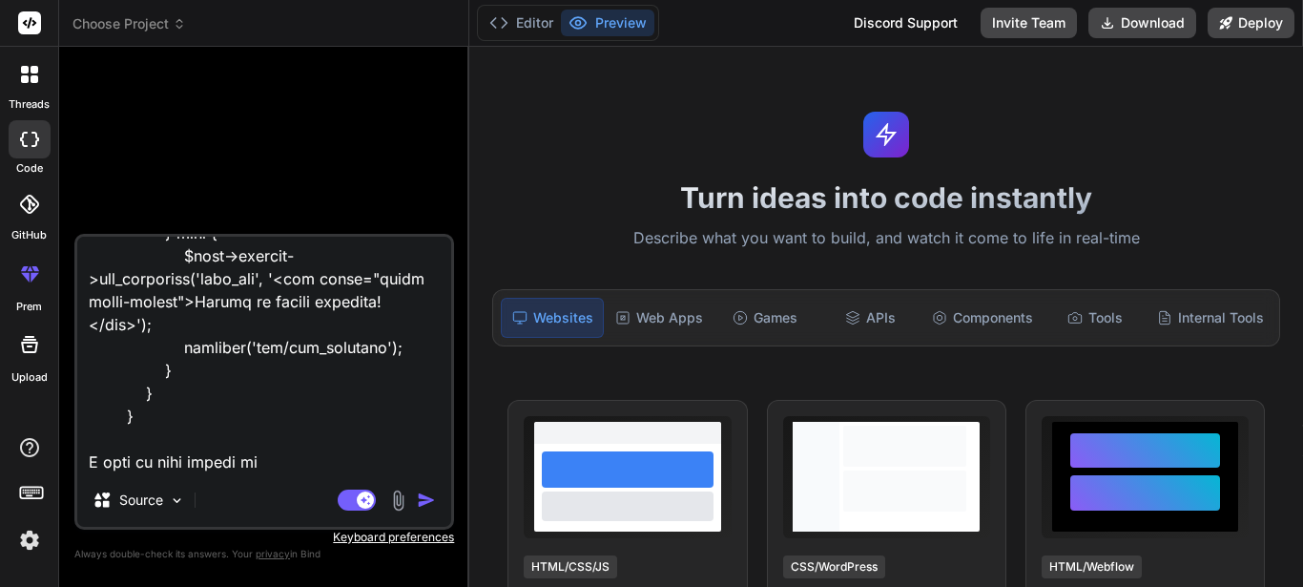
type textarea "In this public function add_prospect() { $data['title'] = "Add Prospect"; $this…"
type textarea "x"
type textarea "In this public function add_prospect() { $data['title'] = "Add Prospect"; $this…"
type textarea "x"
type textarea "In this public function add_prospect() { $data['title'] = "Add Prospect"; $this…"
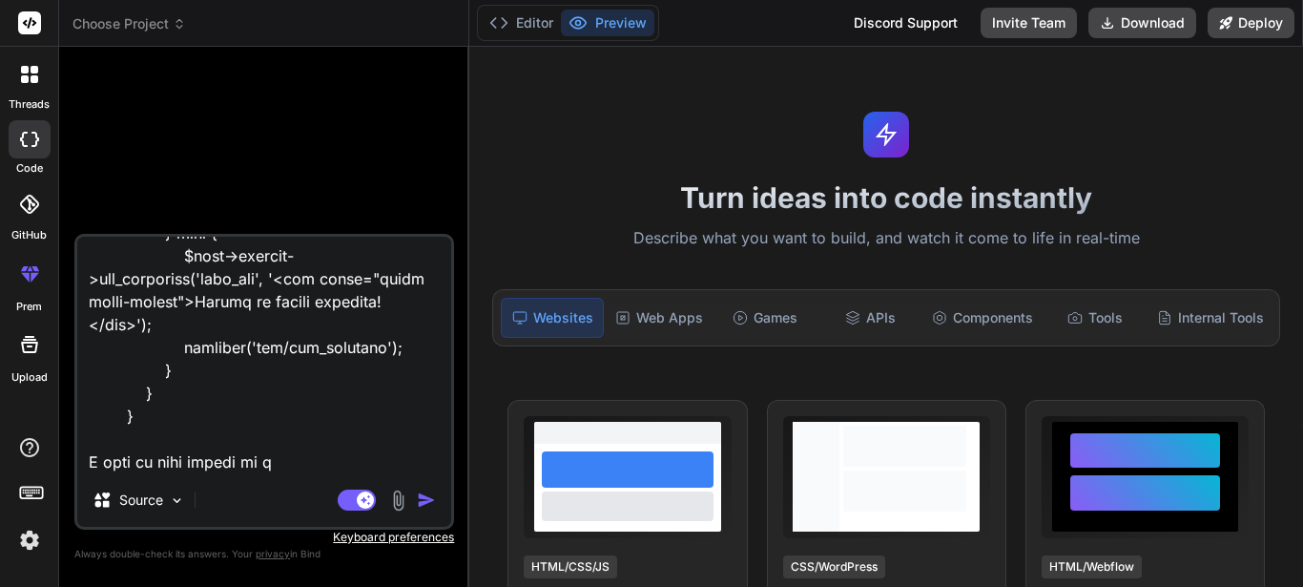
type textarea "x"
type textarea "In this public function add_prospect() { $data['title'] = "Add Prospect"; $this…"
type textarea "x"
type textarea "In this public function add_prospect() { $data['title'] = "Add Prospect"; $this…"
type textarea "x"
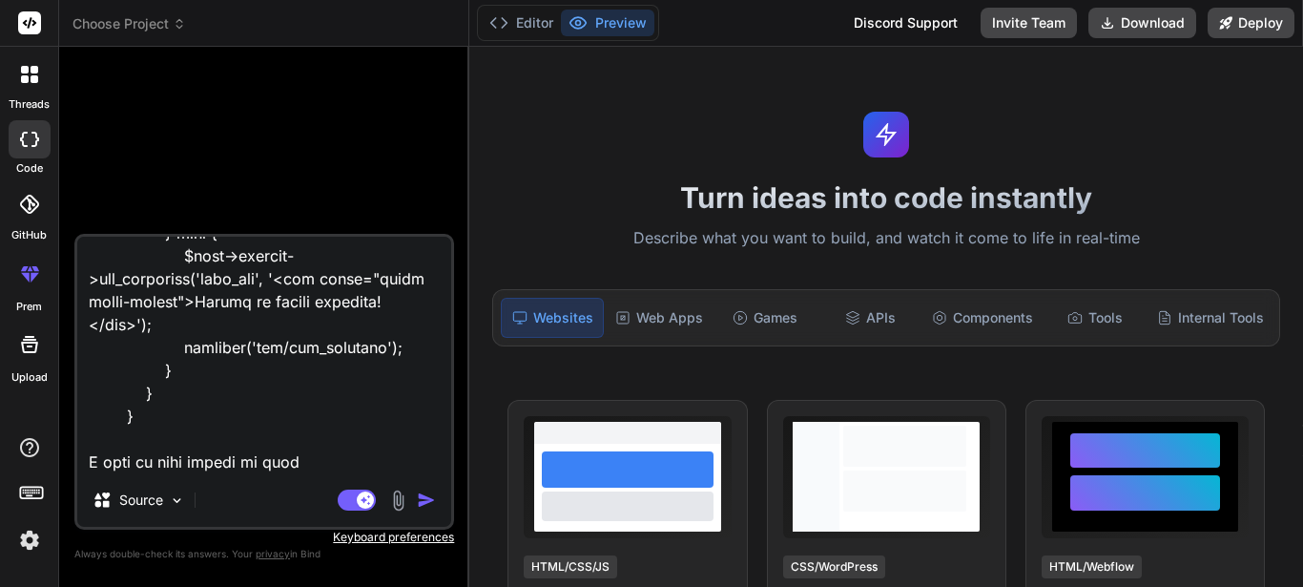
type textarea "In this public function add_prospect() { $data['title'] = "Add Prospect"; $this…"
type textarea "x"
type textarea "In this public function add_prospect() { $data['title'] = "Add Prospect"; $this…"
type textarea "x"
type textarea "In this public function add_prospect() { $data['title'] = "Add Prospect"; $this…"
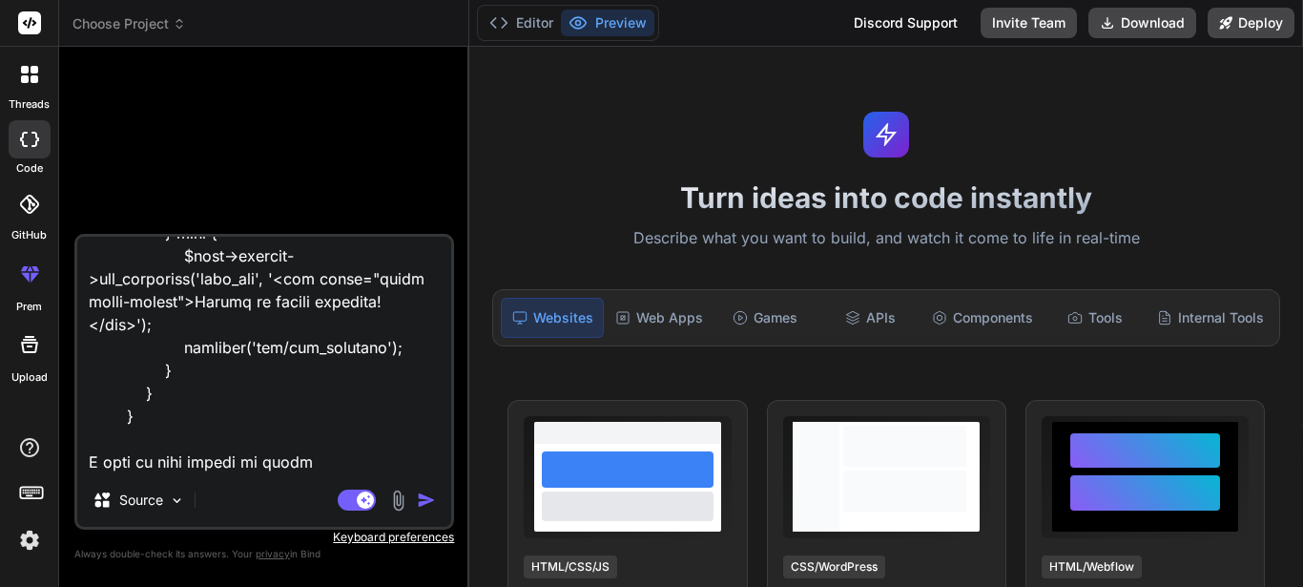
type textarea "x"
type textarea "In this public function add_prospect() { $data['title'] = "Add Prospect"; $this…"
type textarea "x"
type textarea "In this public function add_prospect() { $data['title'] = "Add Prospect"; $this…"
type textarea "x"
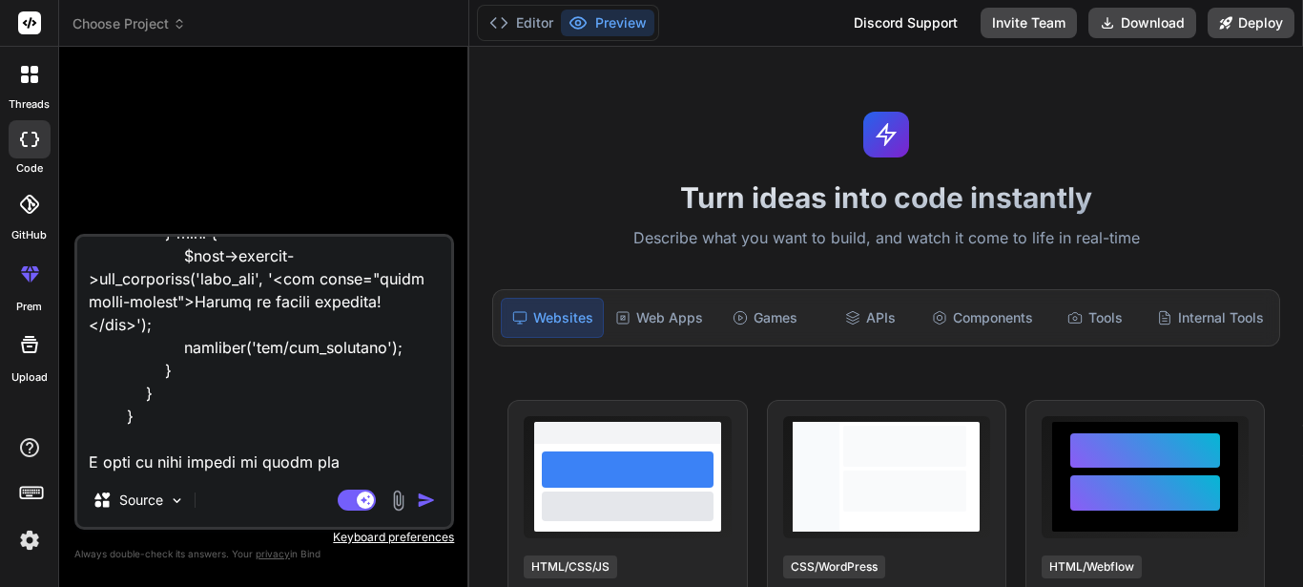
type textarea "In this public function add_prospect() { $data['title'] = "Add Prospect"; $this…"
type textarea "x"
type textarea "In this public function add_prospect() { $data['title'] = "Add Prospect"; $this…"
type textarea "x"
type textarea "In this public function add_prospect() { $data['title'] = "Add Prospect"; $this…"
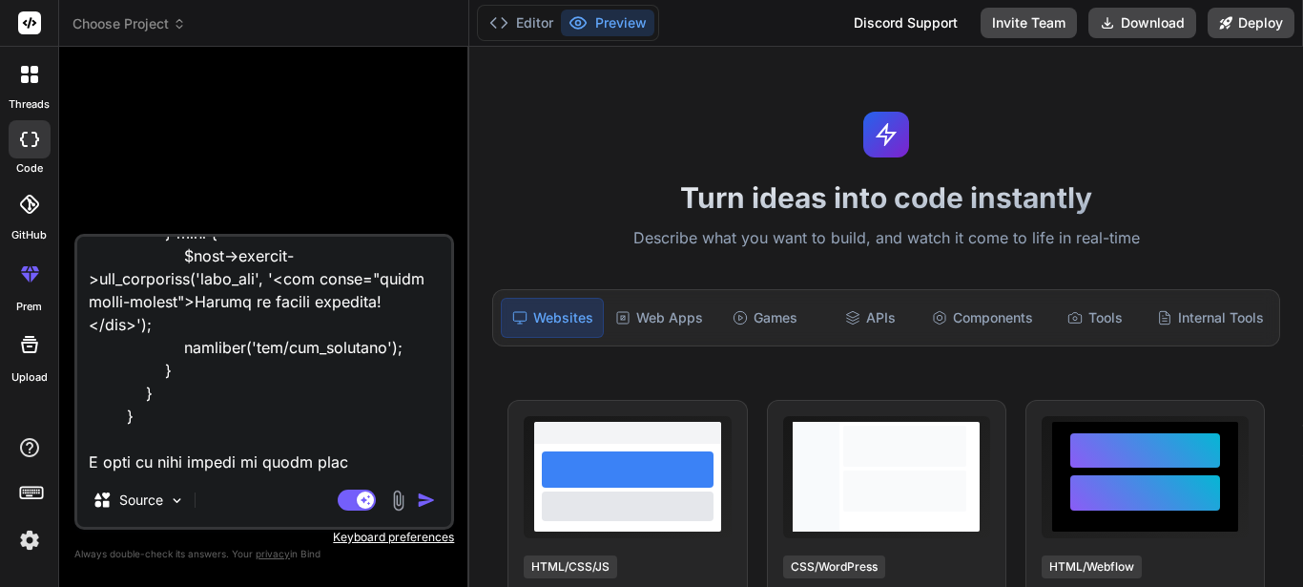
type textarea "x"
type textarea "In this public function add_prospect() { $data['title'] = "Add Prospect"; $this…"
type textarea "x"
type textarea "In this public function add_prospect() { $data['title'] = "Add Prospect"; $this…"
type textarea "x"
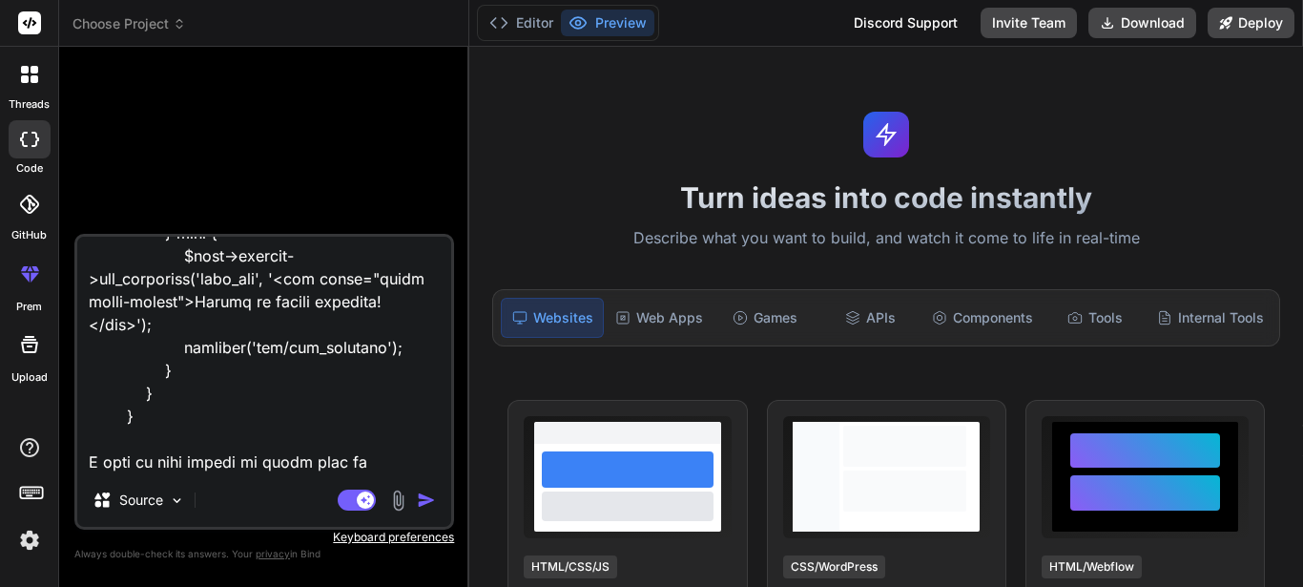
type textarea "In this public function add_prospect() { $data['title'] = "Add Prospect"; $this…"
type textarea "x"
type textarea "In this public function add_prospect() { $data['title'] = "Add Prospect"; $this…"
type textarea "x"
type textarea "In this public function add_prospect() { $data['title'] = "Add Prospect"; $this…"
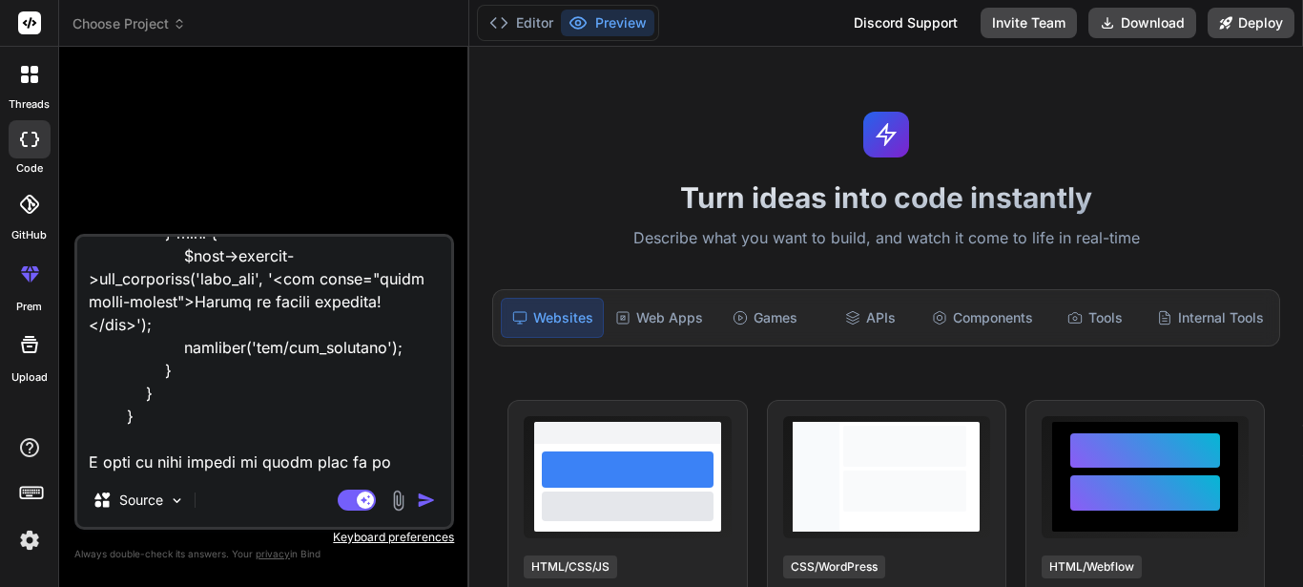
type textarea "x"
type textarea "In this public function add_prospect() { $data['title'] = "Add Prospect"; $this…"
type textarea "x"
type textarea "In this public function add_prospect() { $data['title'] = "Add Prospect"; $this…"
type textarea "x"
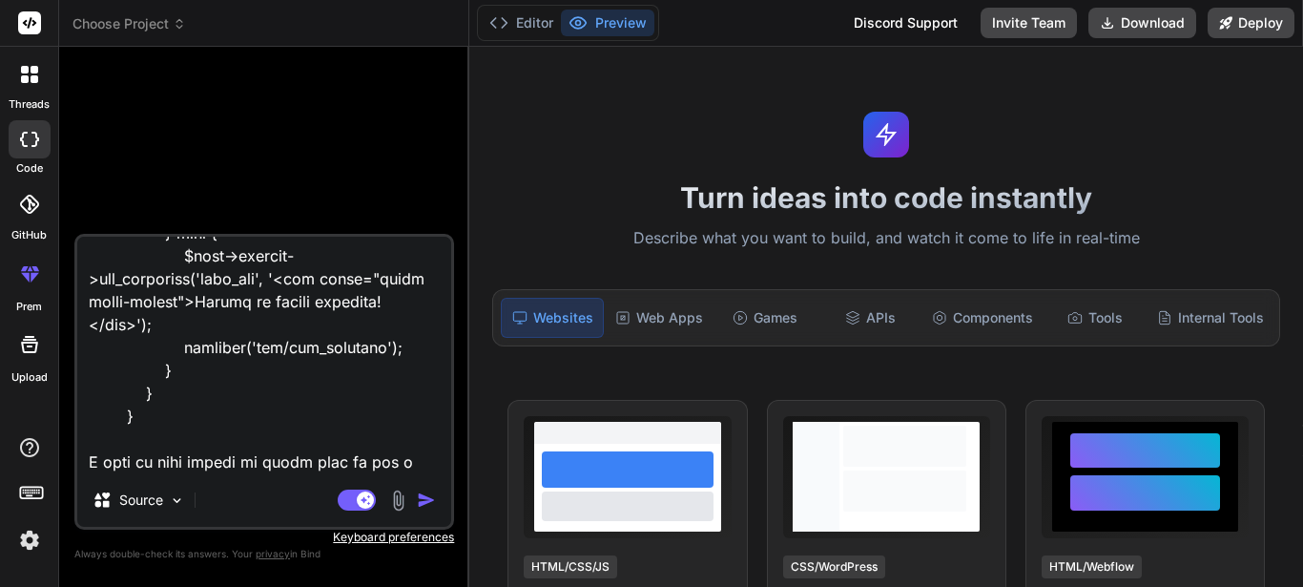
type textarea "In this public function add_prospect() { $data['title'] = "Add Prospect"; $this…"
type textarea "x"
type textarea "In this public function add_prospect() { $data['title'] = "Add Prospect"; $this…"
type textarea "x"
type textarea "In this public function add_prospect() { $data['title'] = "Add Prospect"; $this…"
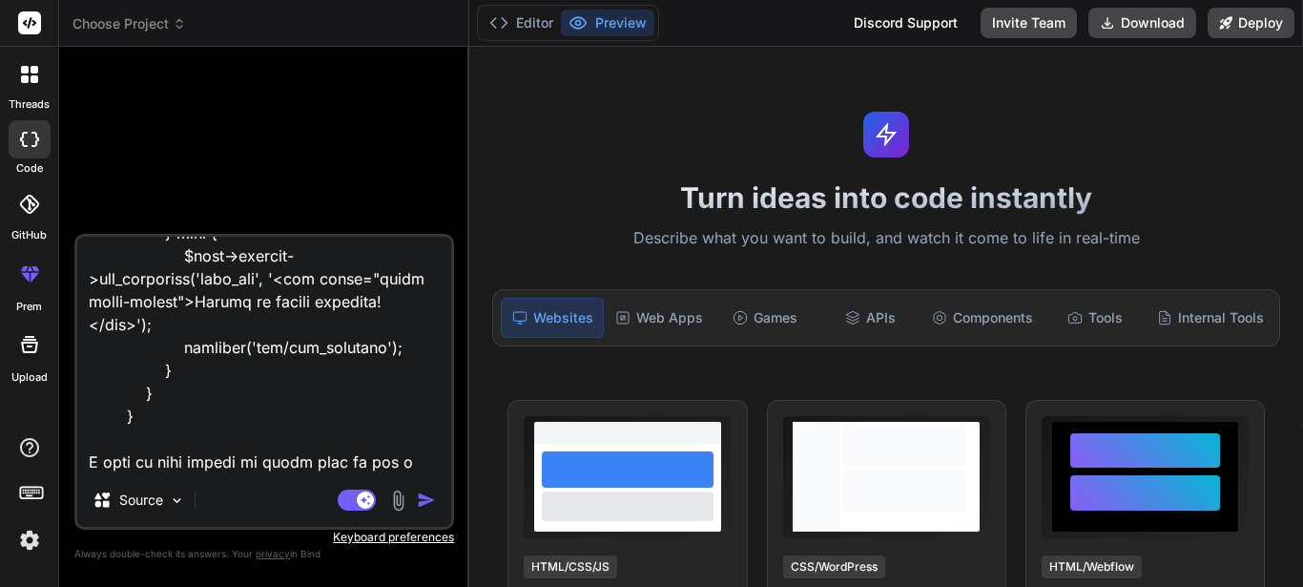
type textarea "x"
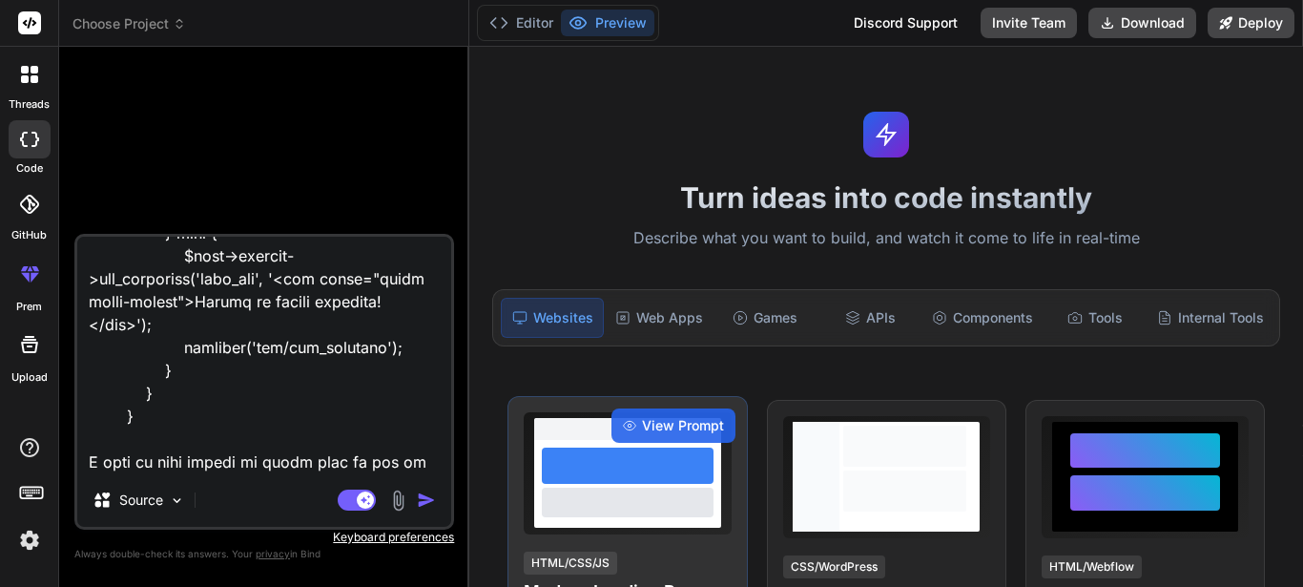
type textarea "In this public function add_prospect() { $data['title'] = "Add Prospect"; $this…"
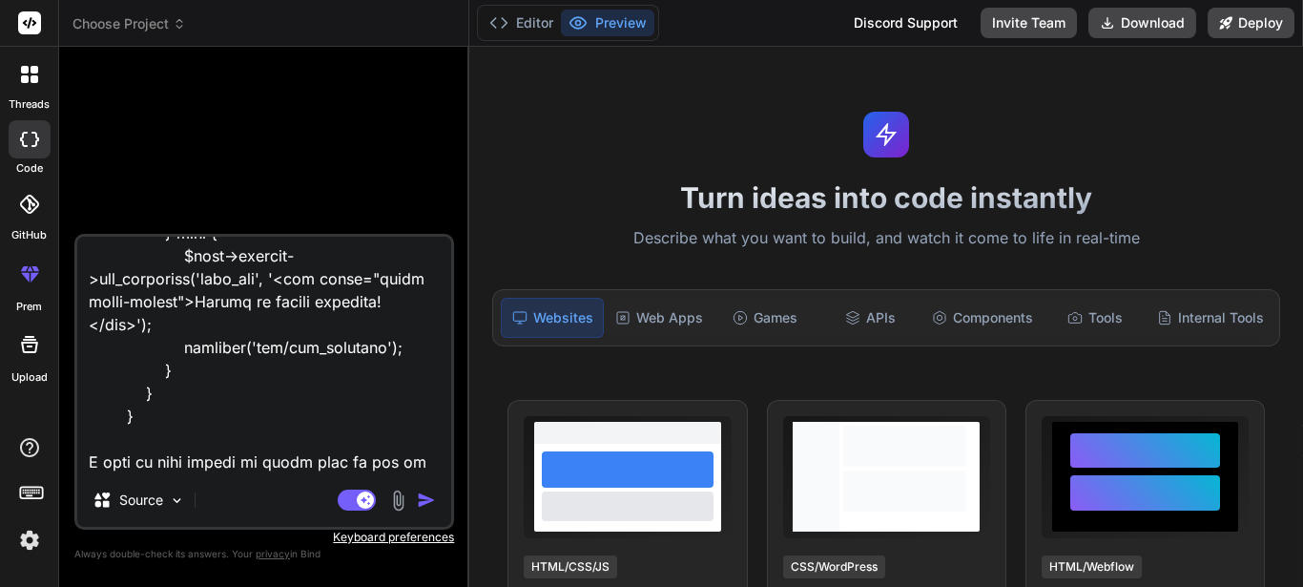
type textarea "x"
type textarea "In this public function add_prospect() { $data['title'] = "Add Prospect"; $this…"
type textarea "x"
type textarea "In this public function add_prospect() { $data['title'] = "Add Prospect"; $this…"
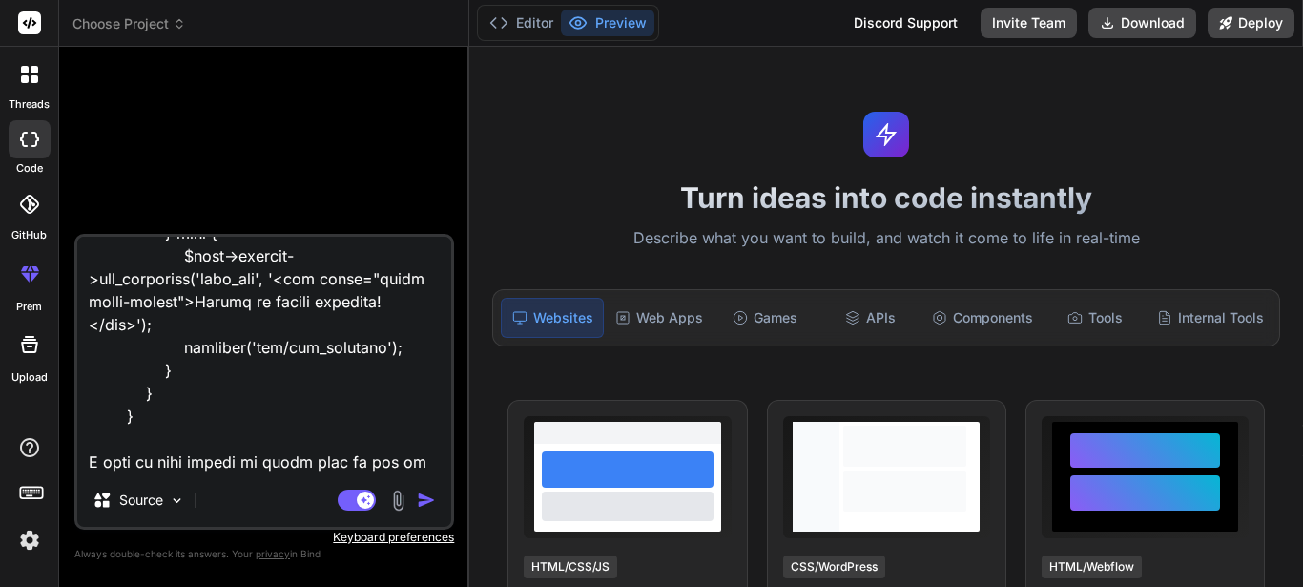
type textarea "x"
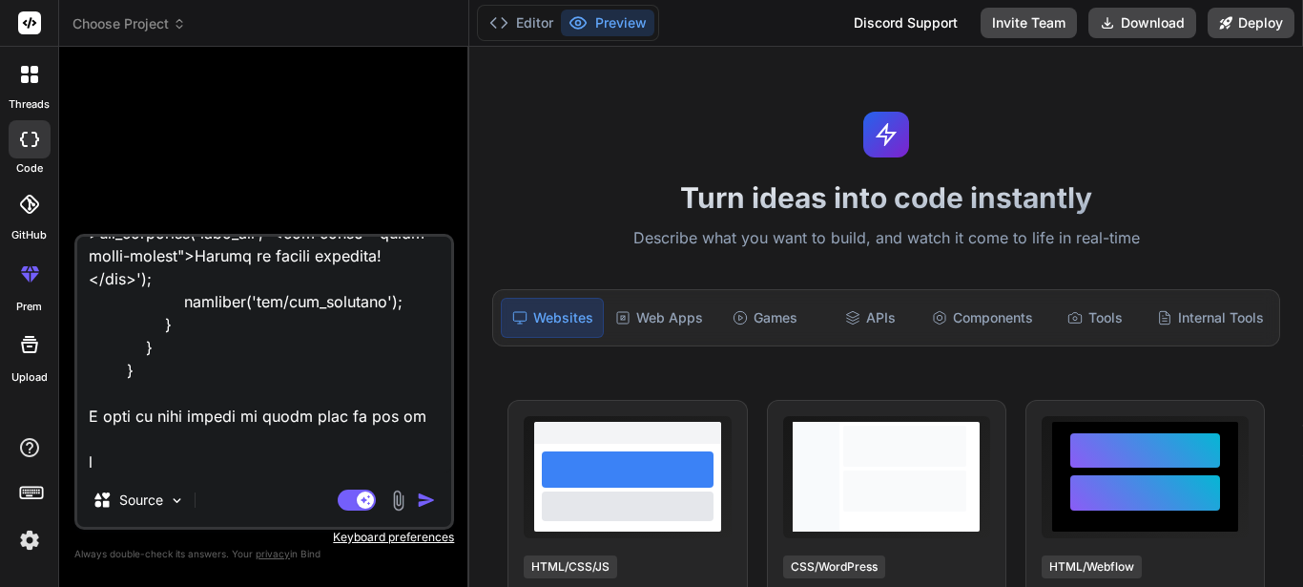
type textarea "In this public function add_prospect() { $data['title'] = "Add Prospect"; $this…"
type textarea "x"
type textarea "In this public function add_prospect() { $data['title'] = "Add Prospect"; $this…"
type textarea "x"
type textarea "In this public function add_prospect() { $data['title'] = "Add Prospect"; $this…"
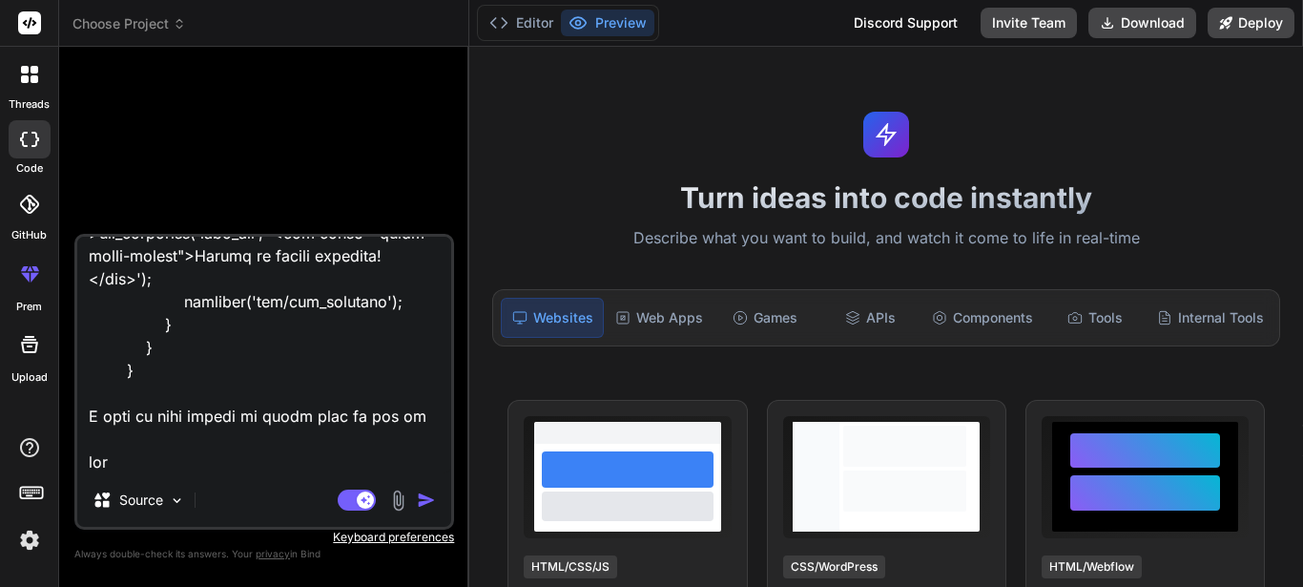
type textarea "x"
type textarea "In this public function add_prospect() { $data['title'] = "Add Prospect"; $this…"
type textarea "x"
type textarea "In this public function add_prospect() { $data['title'] = "Add Prospect"; $this…"
type textarea "x"
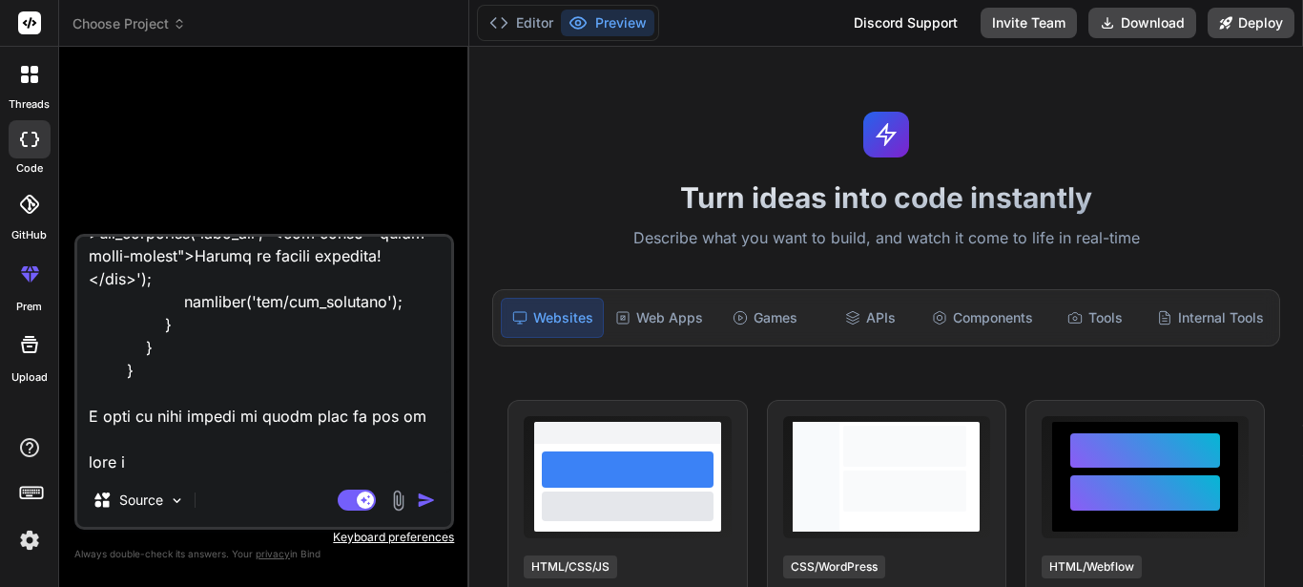
type textarea "In this public function add_prospect() { $data['title'] = "Add Prospect"; $this…"
type textarea "x"
type textarea "In this public function add_prospect() { $data['title'] = "Add Prospect"; $this…"
type textarea "x"
type textarea "In this public function add_prospect() { $data['title'] = "Add Prospect"; $this…"
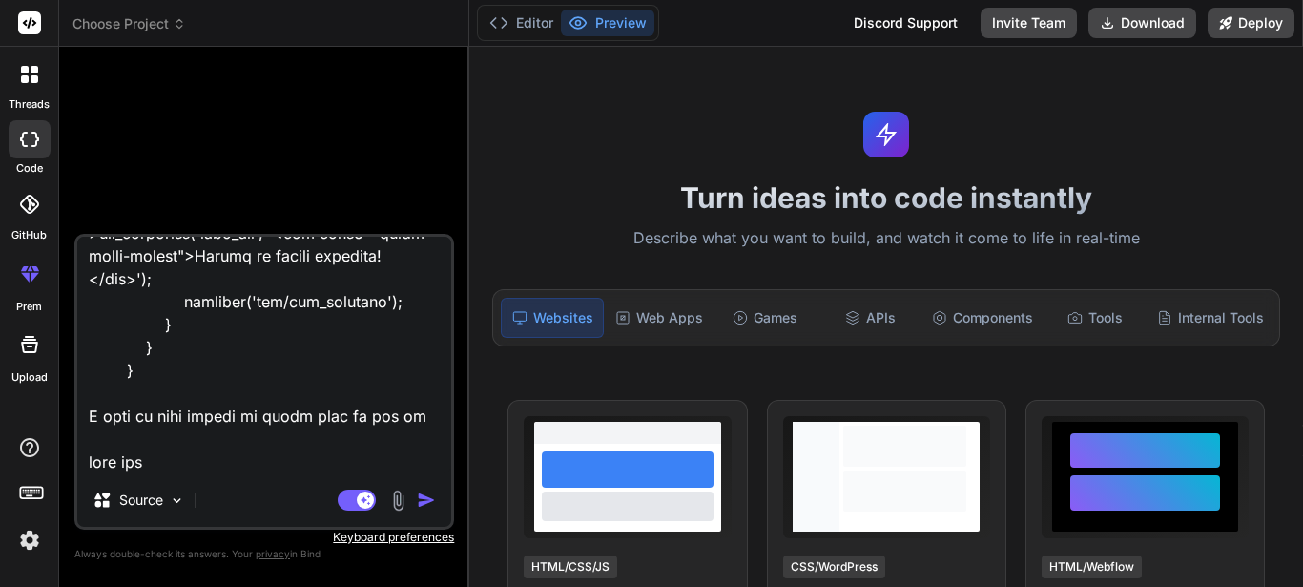
type textarea "x"
type textarea "In this public function add_prospect() { $data['title'] = "Add Prospect"; $this…"
paste textarea "<div class="form-group" style="grid-column: span 2;"> <label for="image-upload"…"
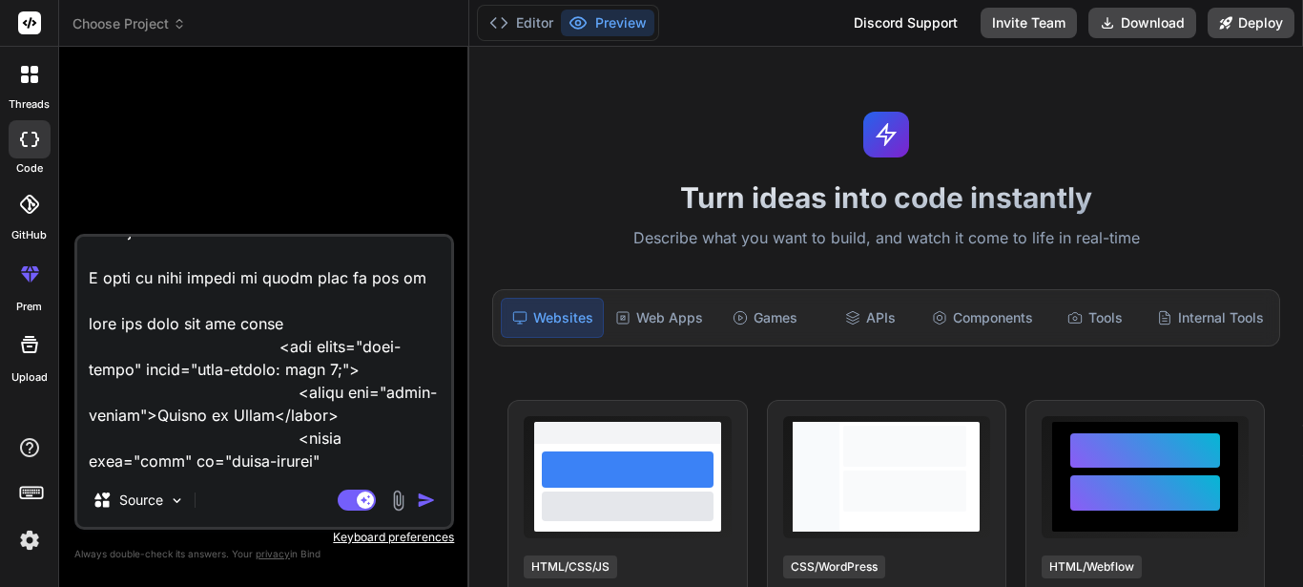
scroll to position [3111, 0]
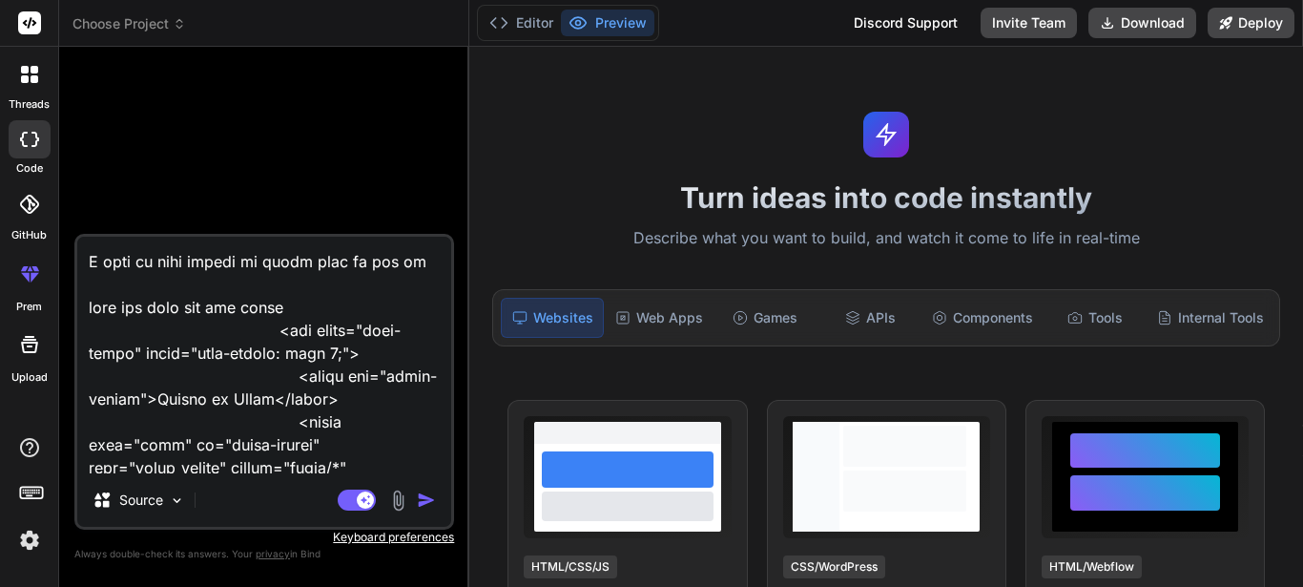
click at [118, 380] on textarea at bounding box center [264, 355] width 374 height 237
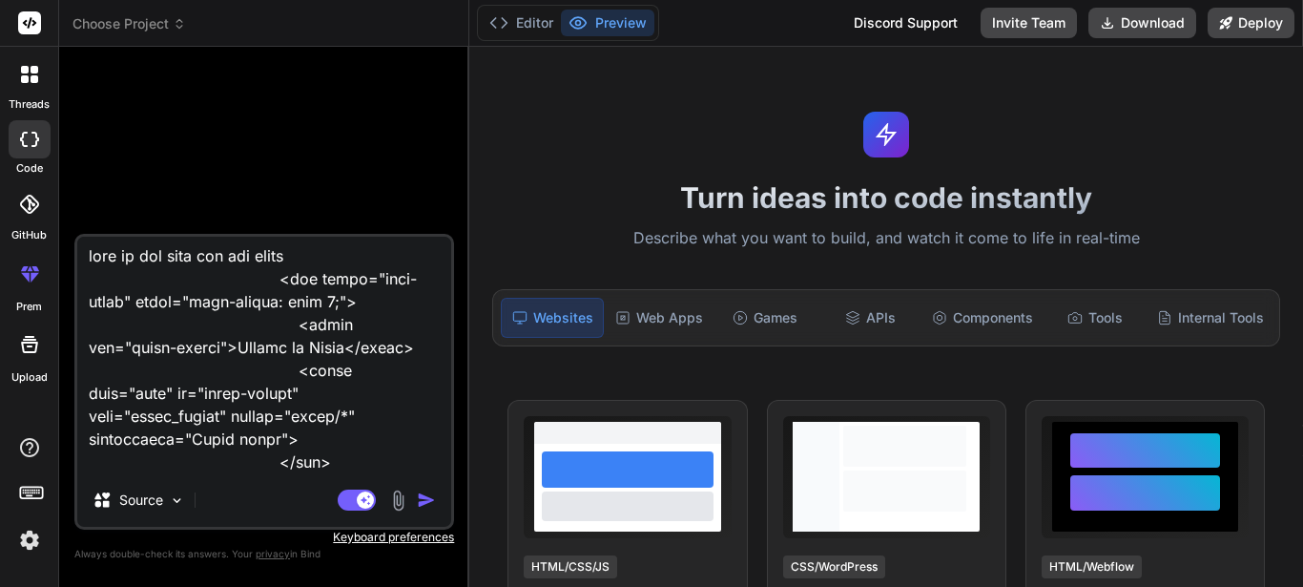
scroll to position [3208, 0]
click at [319, 466] on textarea at bounding box center [264, 355] width 374 height 237
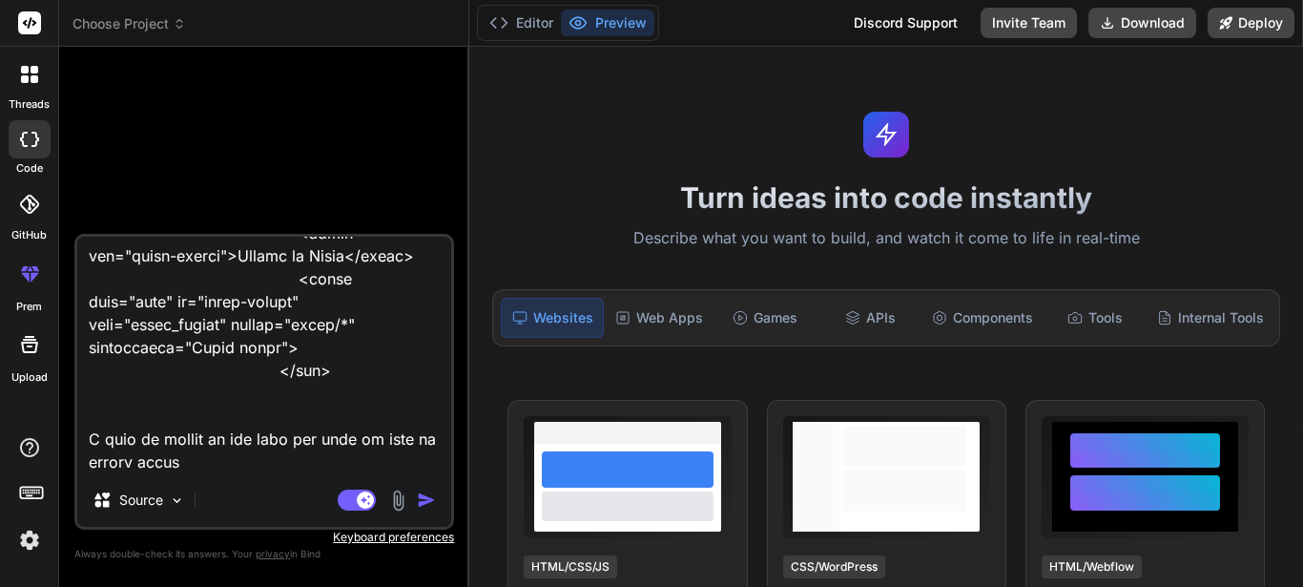
scroll to position [3300, 0]
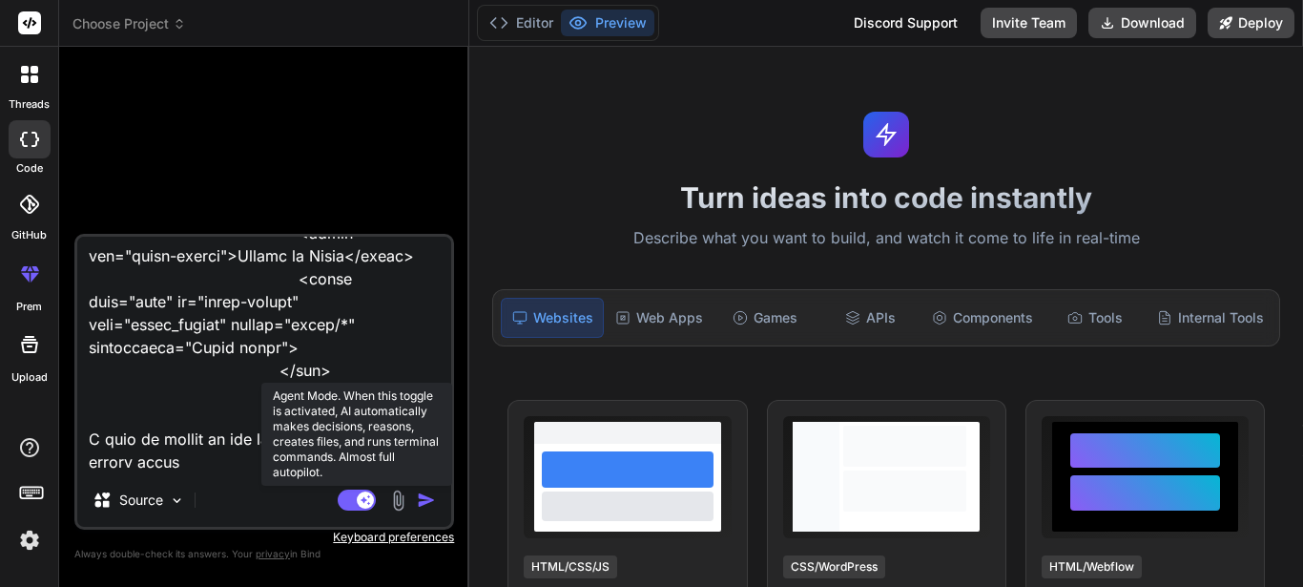
click at [366, 505] on rect at bounding box center [365, 499] width 17 height 17
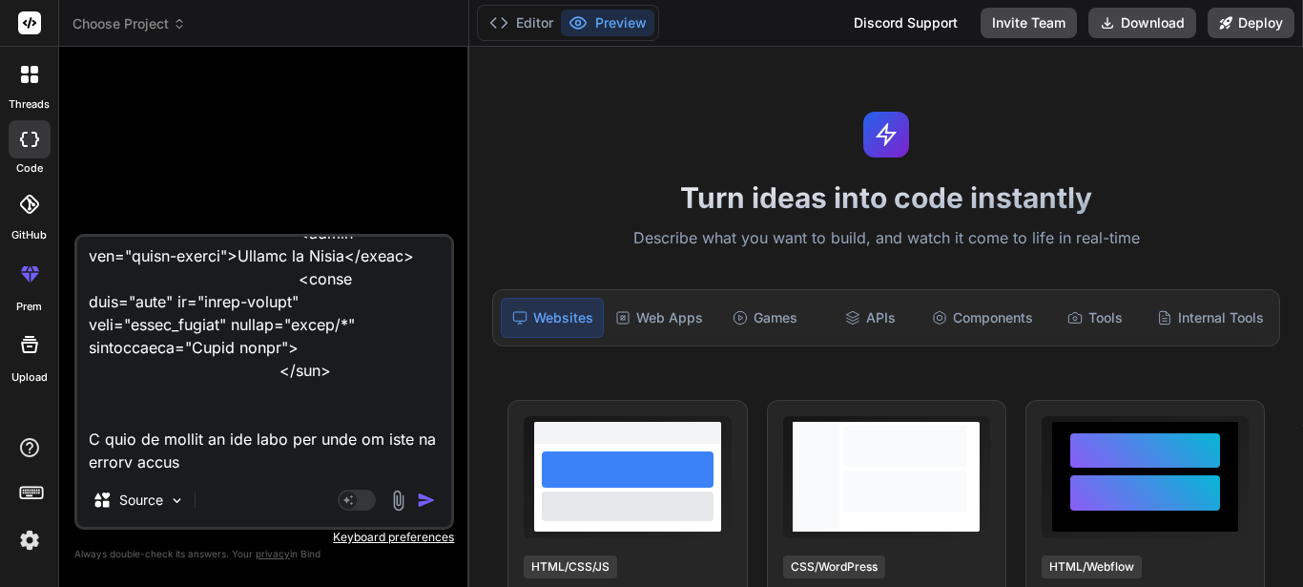
click at [210, 462] on textarea at bounding box center [264, 355] width 374 height 237
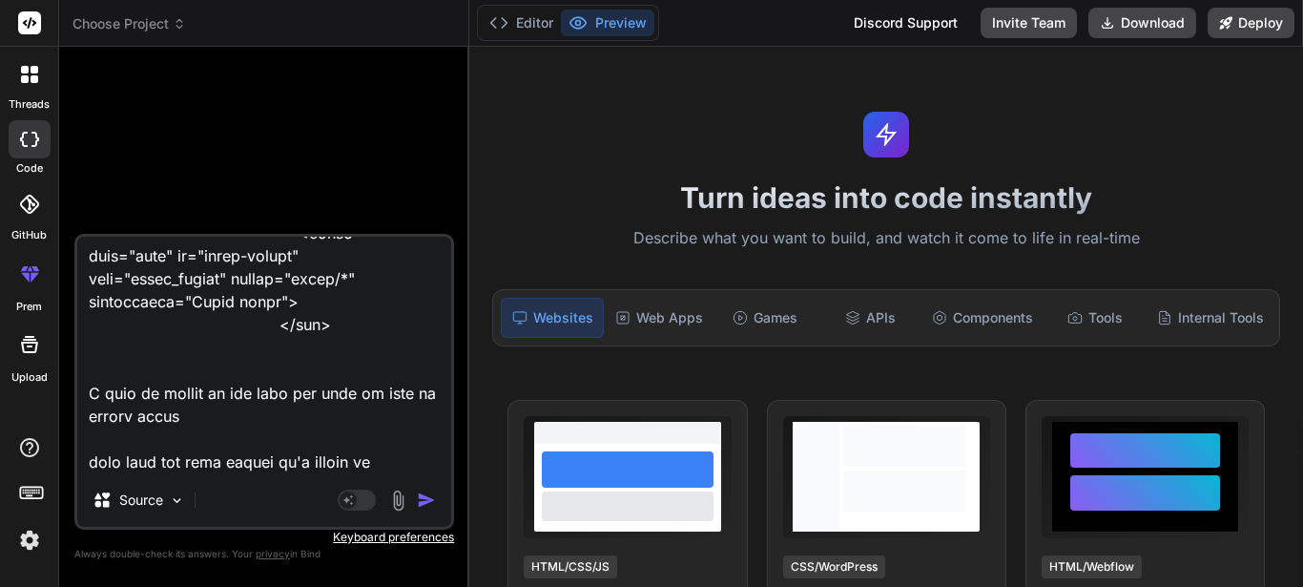
scroll to position [3368, 0]
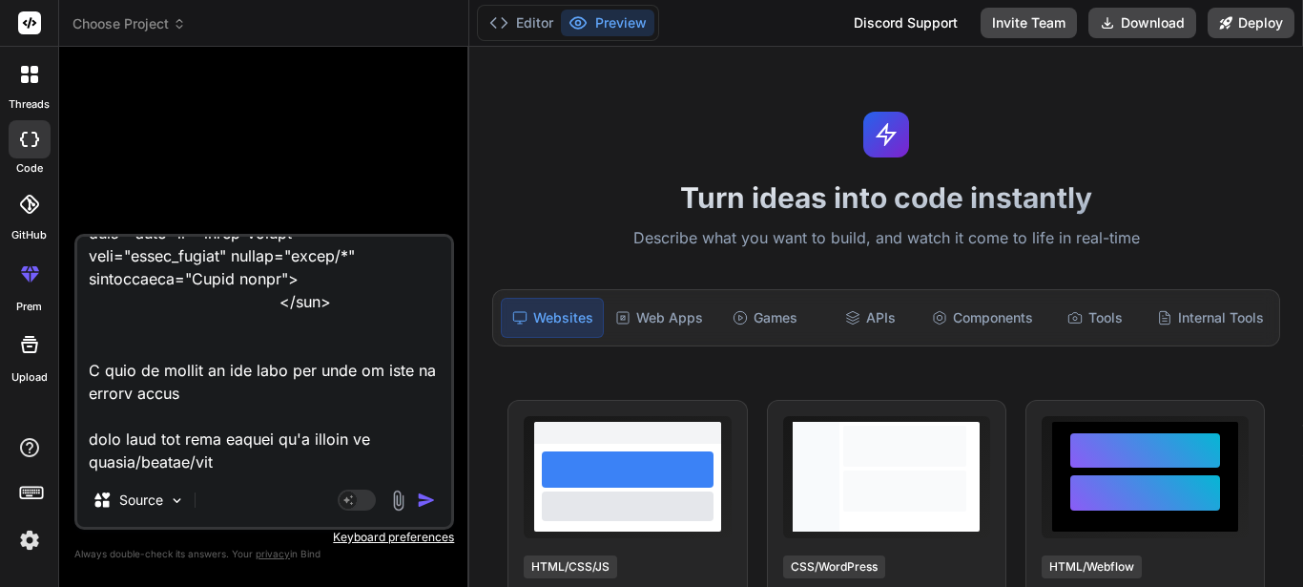
click at [127, 412] on textarea at bounding box center [264, 355] width 374 height 237
click at [118, 439] on textarea at bounding box center [264, 355] width 374 height 237
click at [253, 457] on textarea at bounding box center [264, 355] width 374 height 237
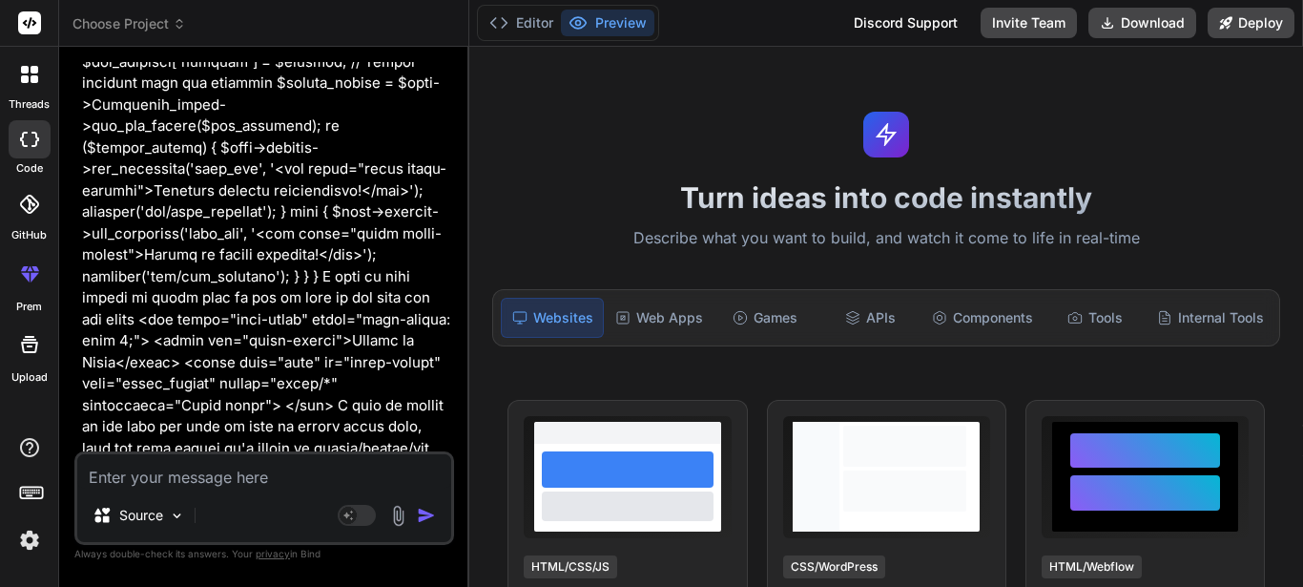
scroll to position [1438, 0]
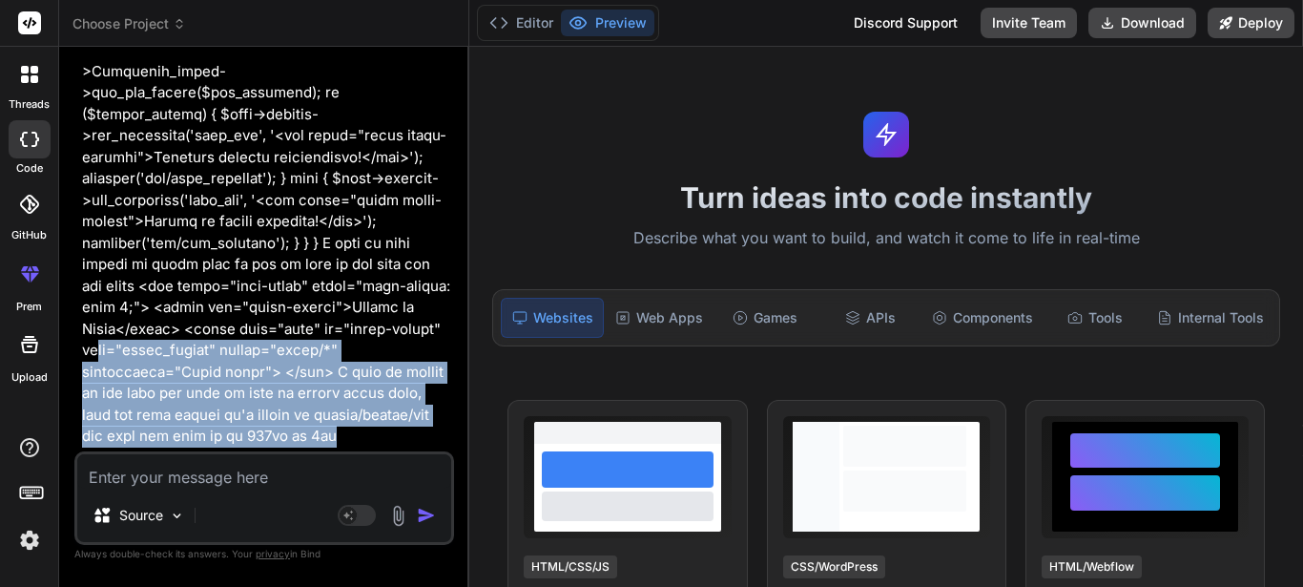
drag, startPoint x: 290, startPoint y: 373, endPoint x: 153, endPoint y: 282, distance: 164.5
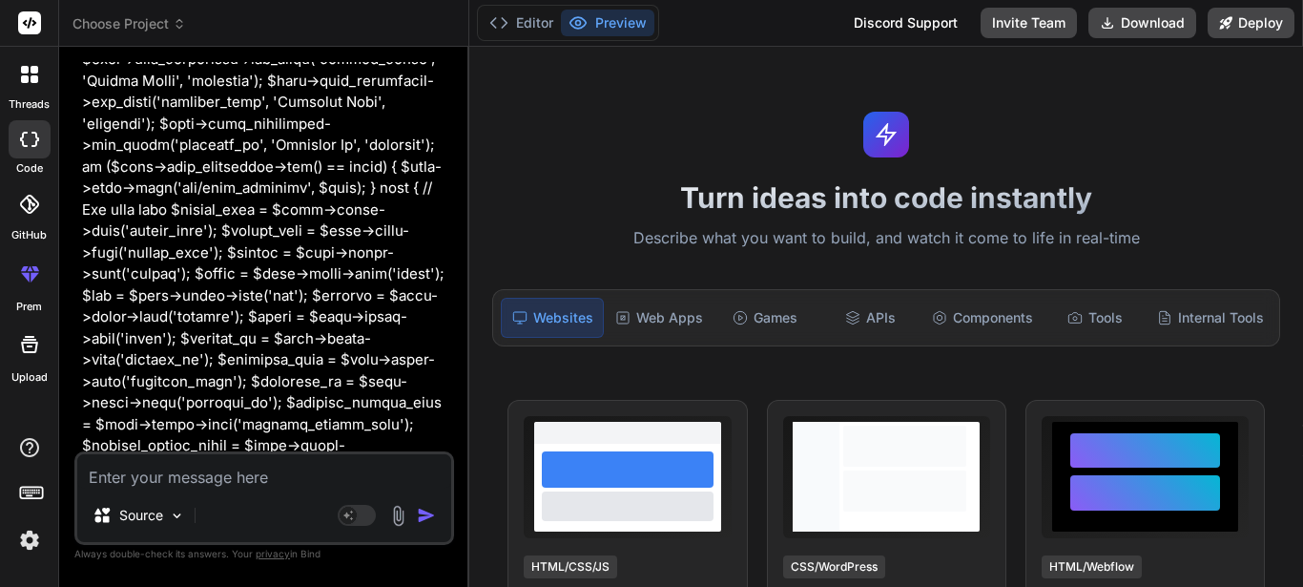
scroll to position [8, 0]
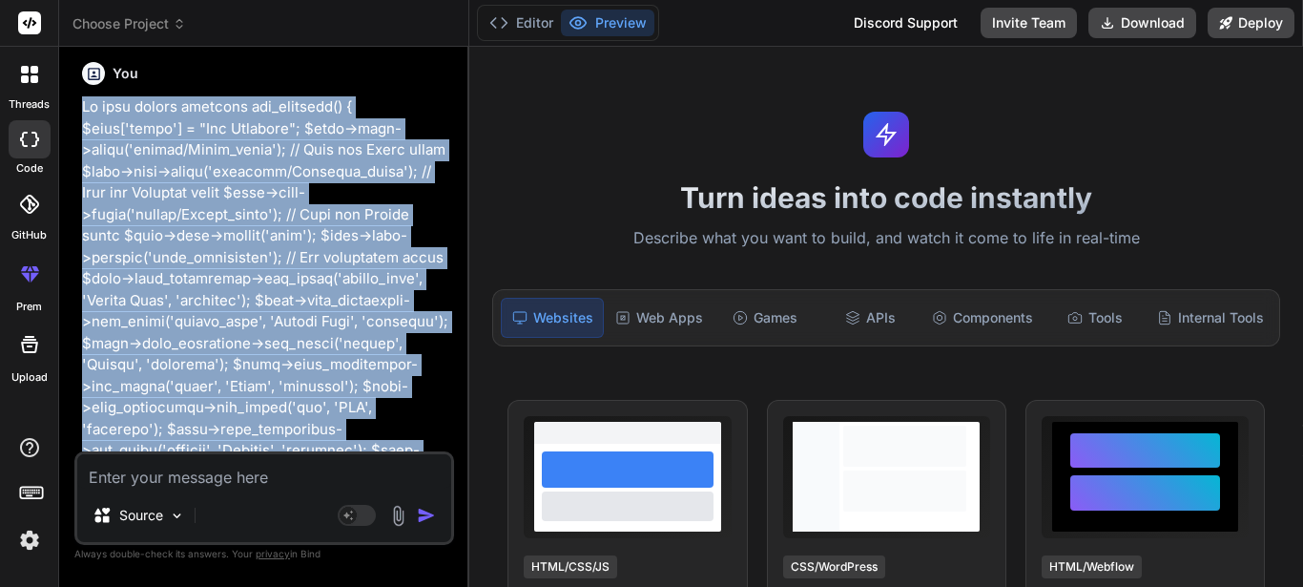
click at [81, 104] on div "You Bind AI I understand you're working with a CodeIgniter application and want…" at bounding box center [266, 256] width 376 height 389
copy p "In this public function add_prospect() { $data['title'] = "Add Prospect"; $this…"
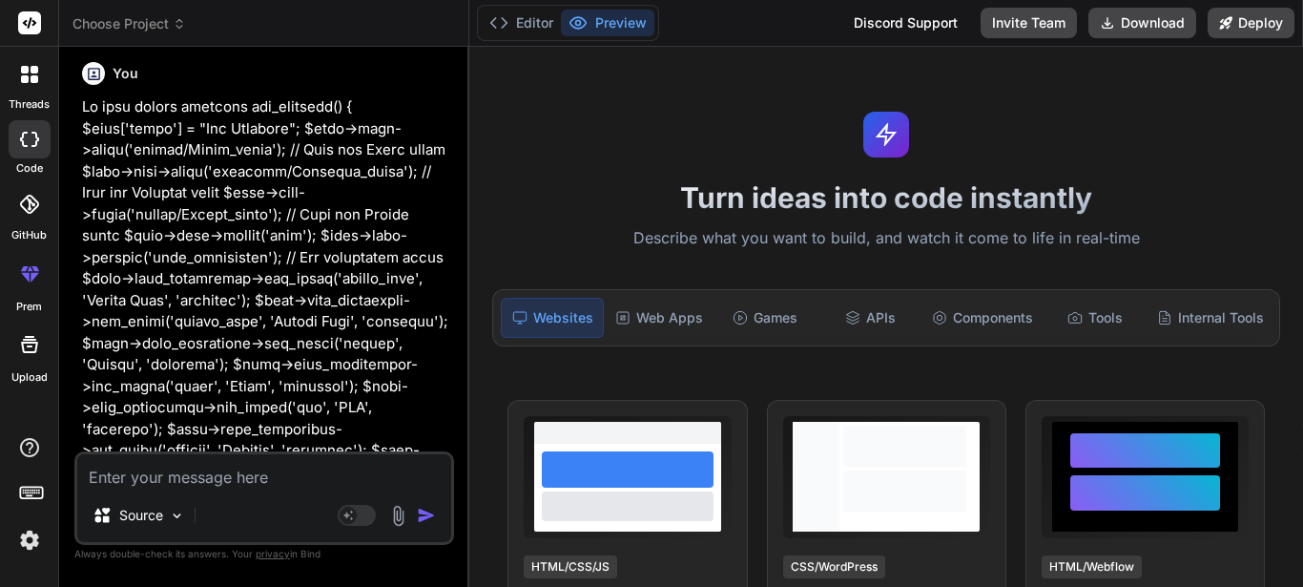
click at [13, 90] on div at bounding box center [30, 74] width 40 height 40
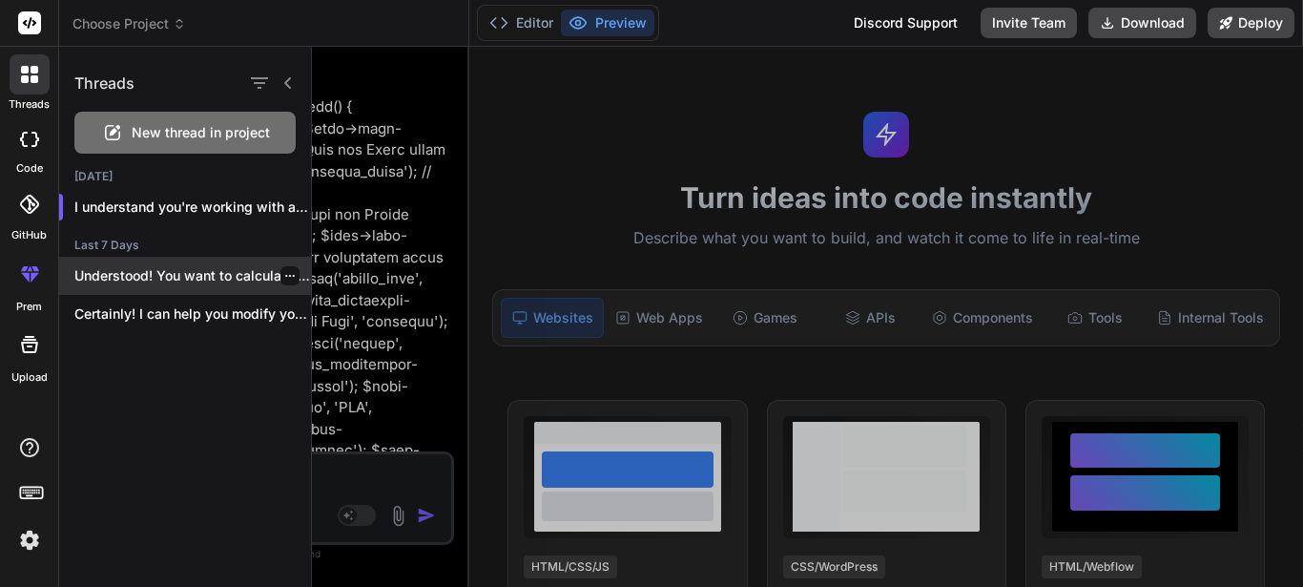
click at [207, 259] on div "Understood! You want to calculate the `avl_qty`..." at bounding box center [185, 276] width 252 height 38
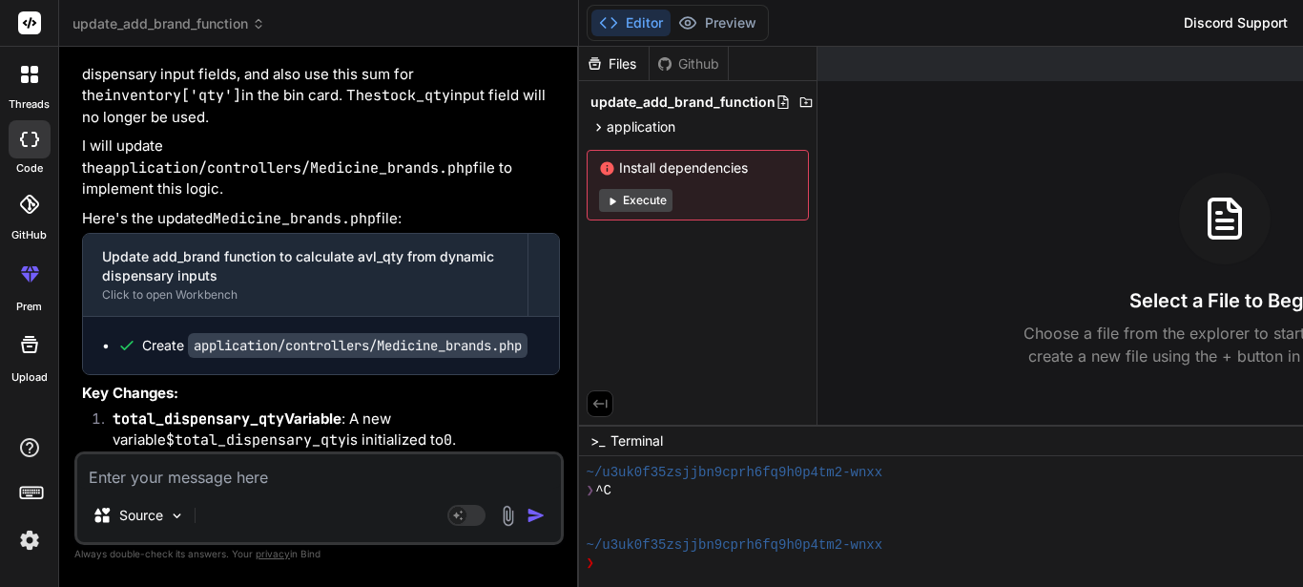
scroll to position [7737, 0]
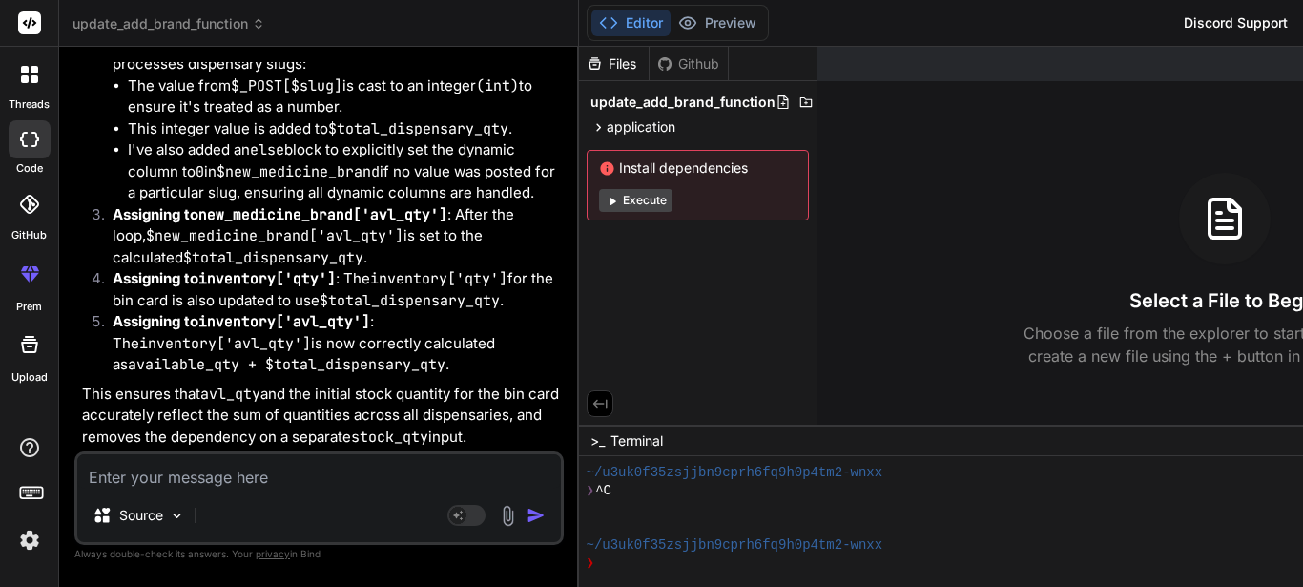
click at [255, 476] on textarea at bounding box center [319, 471] width 484 height 34
paste textarea "In this public function add_prospect() { $data['title'] = "Add Prospect"; $this…"
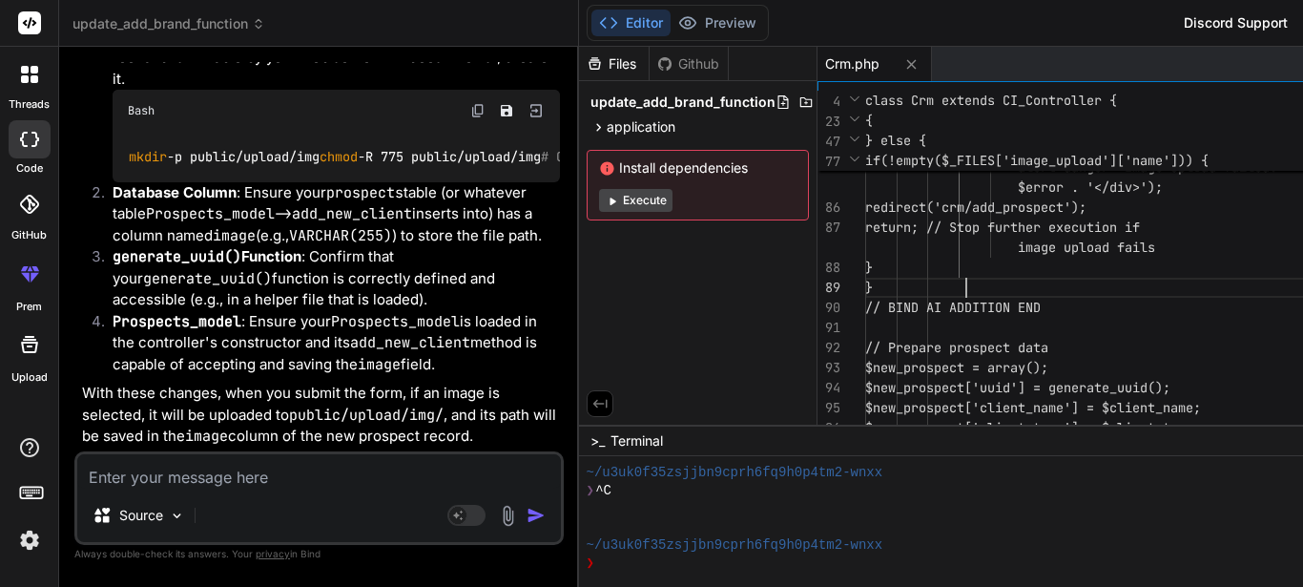
scroll to position [0, 0]
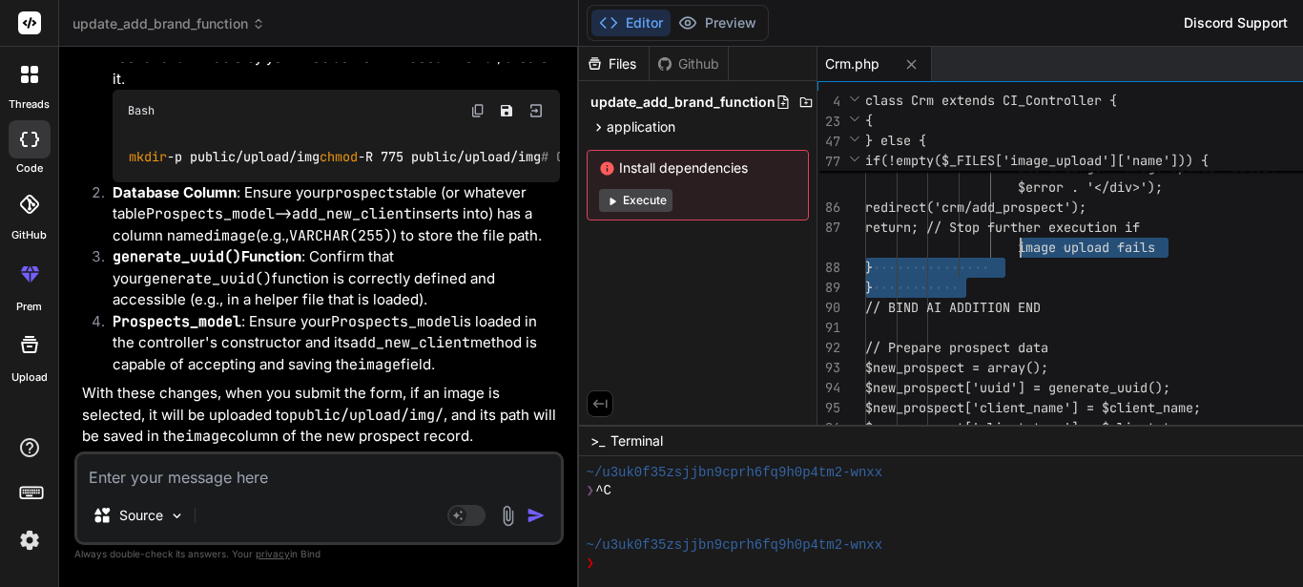
drag, startPoint x: 895, startPoint y: 283, endPoint x: 743, endPoint y: 246, distance: 156.1
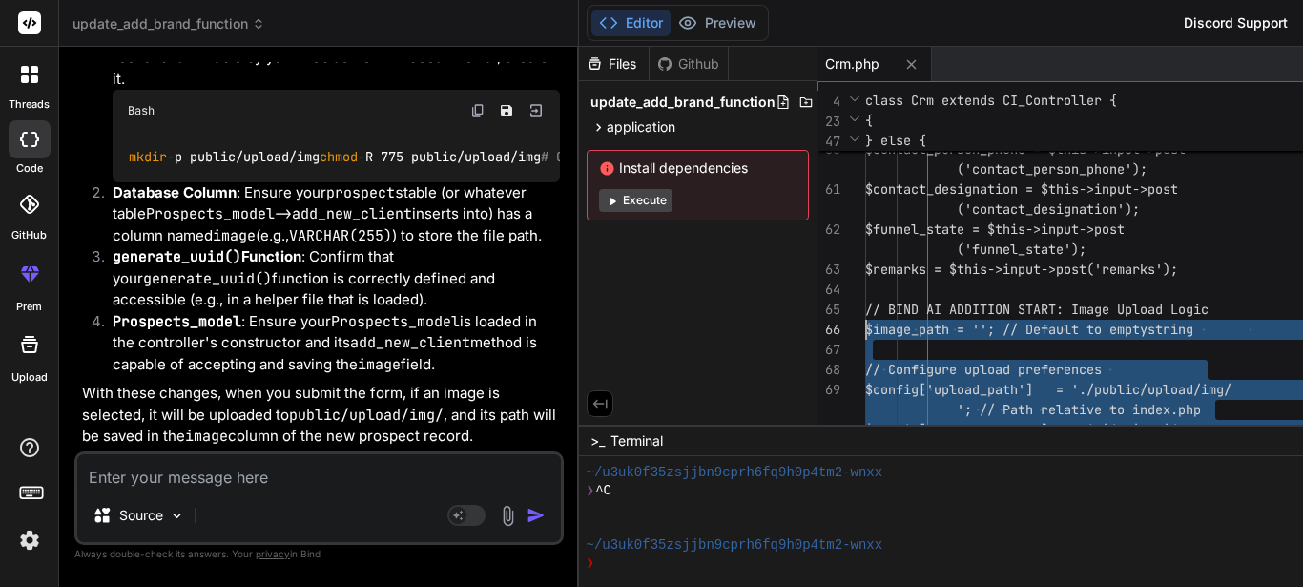
click at [865, 314] on div "// Configure upload preferences $config['upload_path'] = './public/u pload/img/…" at bounding box center [1106, 279] width 483 height 3525
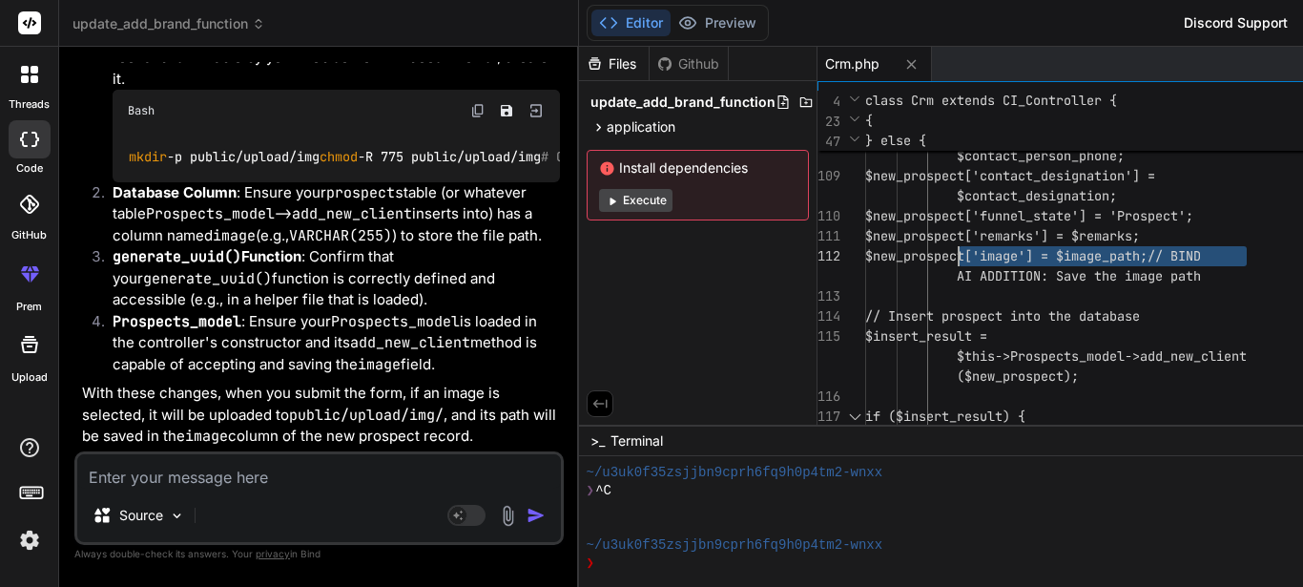
drag, startPoint x: 1137, startPoint y: 255, endPoint x: 853, endPoint y: 255, distance: 284.2
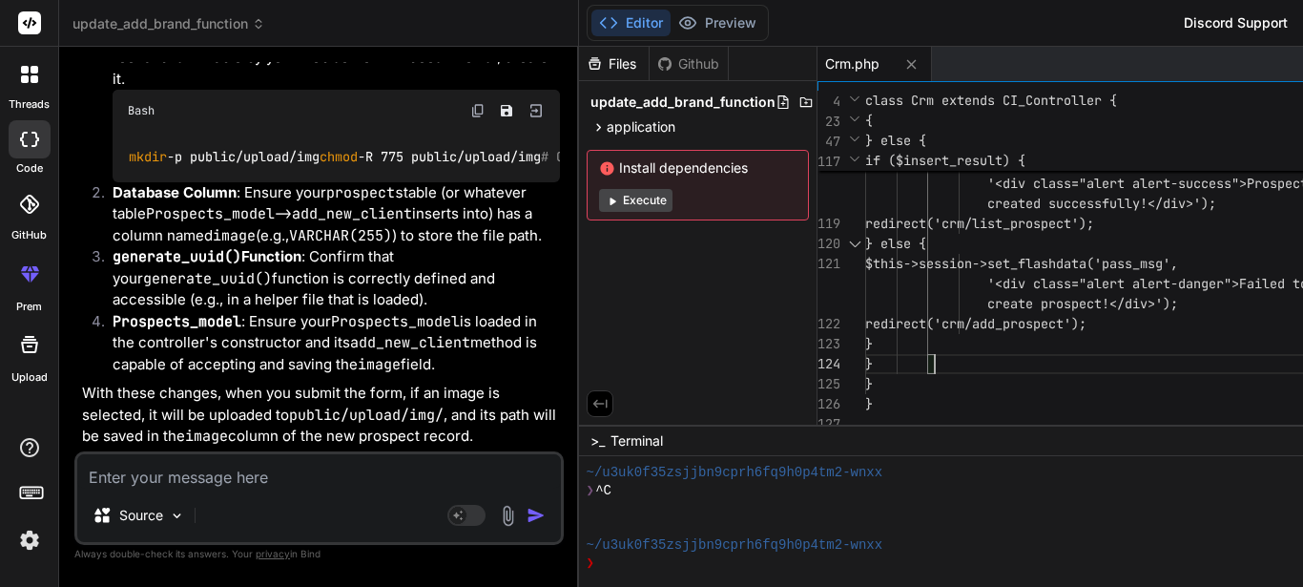
drag, startPoint x: 976, startPoint y: 341, endPoint x: 902, endPoint y: 335, distance: 73.7
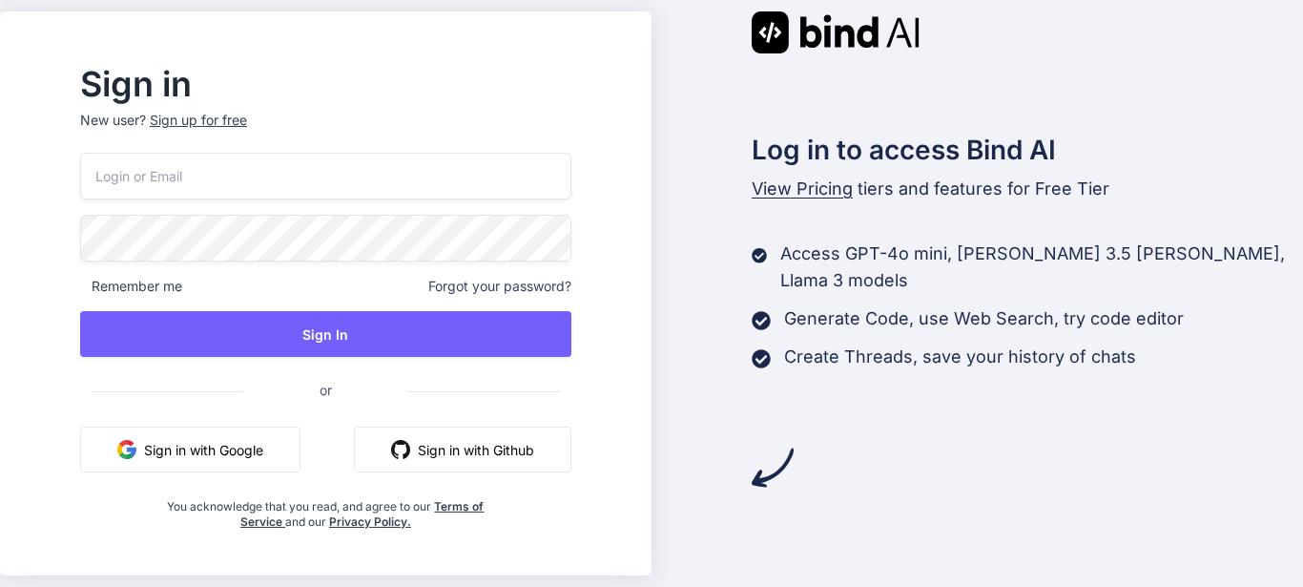
click at [206, 449] on button "Sign in with Google" at bounding box center [190, 449] width 220 height 46
